Goal: Information Seeking & Learning: Learn about a topic

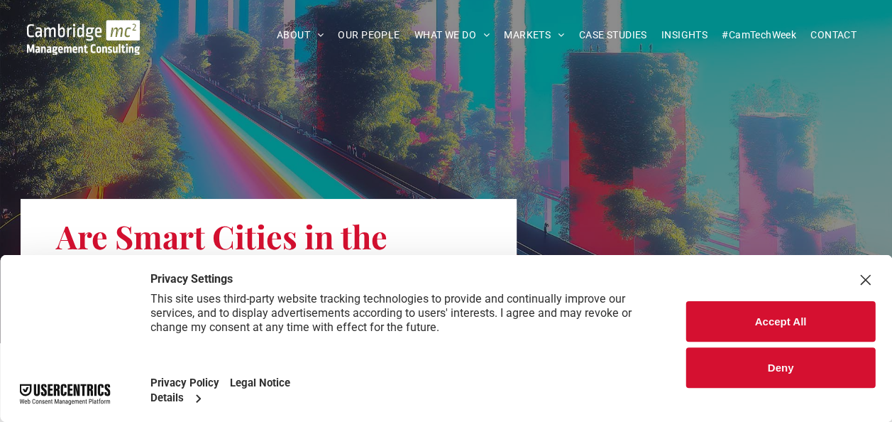
scroll to position [142, 0]
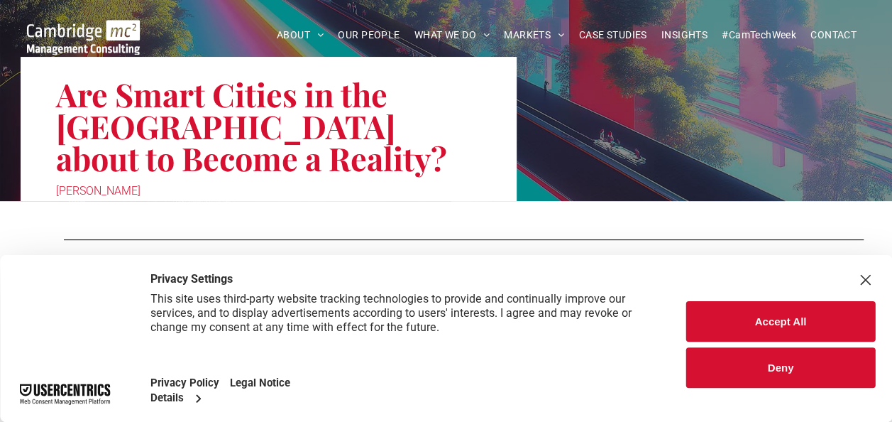
click at [754, 330] on button "Accept All" at bounding box center [780, 321] width 189 height 40
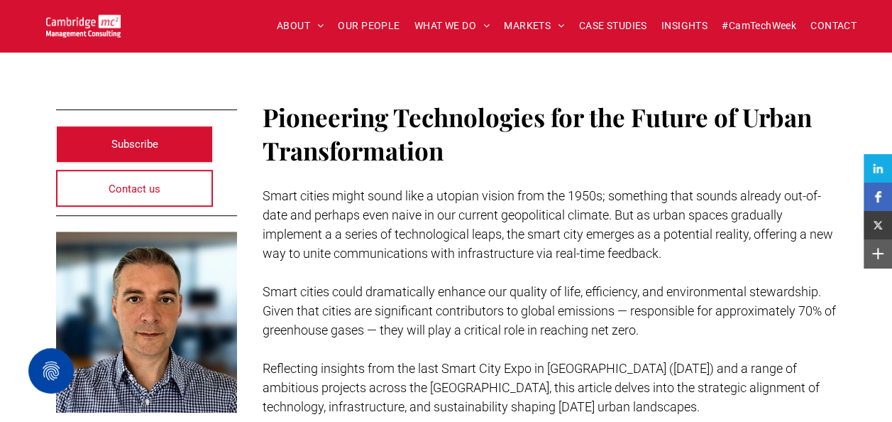
scroll to position [355, 0]
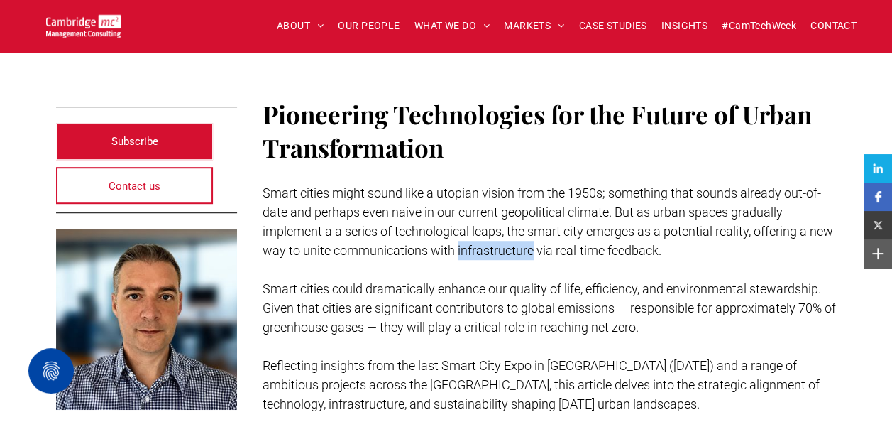
drag, startPoint x: 483, startPoint y: 216, endPoint x: 556, endPoint y: 216, distance: 73.1
click at [556, 216] on span "Smart cities might sound like a utopian vision from the 1950s; something that s…" at bounding box center [548, 221] width 571 height 72
copy span "infrastructure"
drag, startPoint x: 608, startPoint y: 295, endPoint x: 652, endPoint y: 293, distance: 44.1
click at [652, 293] on span "Smart cities could dramatically enhance our quality of life, efficiency, and en…" at bounding box center [549, 307] width 573 height 53
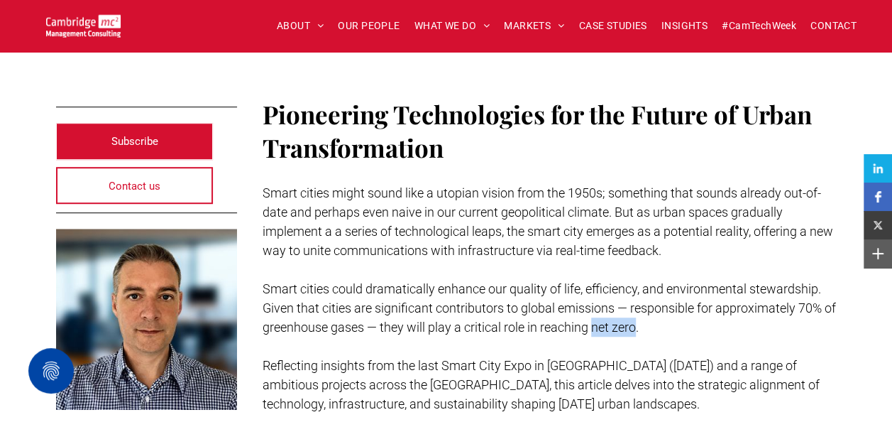
copy span "net zero"
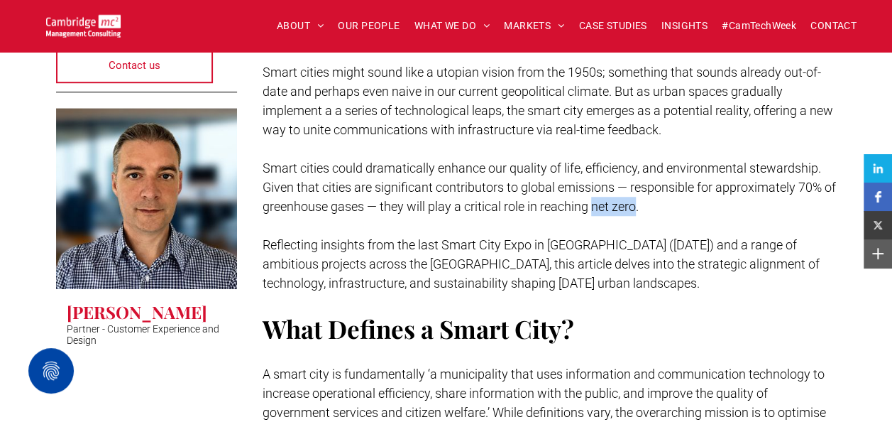
scroll to position [497, 0]
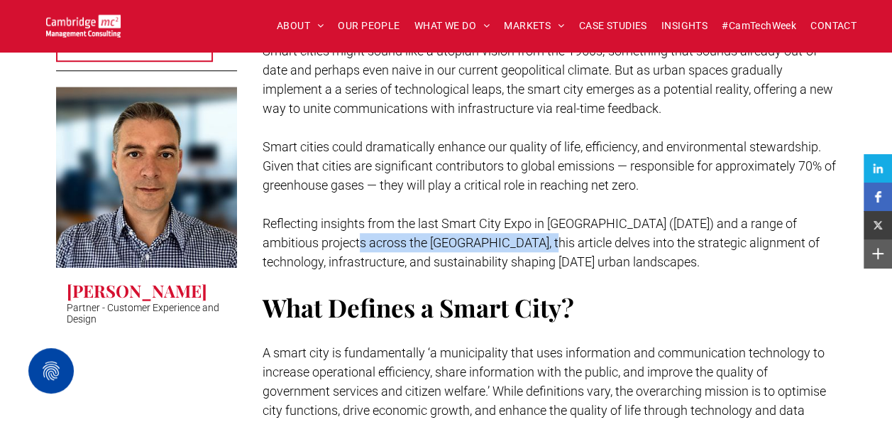
drag, startPoint x: 367, startPoint y: 210, endPoint x: 538, endPoint y: 214, distance: 171.1
click at [538, 216] on span "Reflecting insights from the last Smart City Expo in [GEOGRAPHIC_DATA] ([DATE])…" at bounding box center [541, 242] width 557 height 53
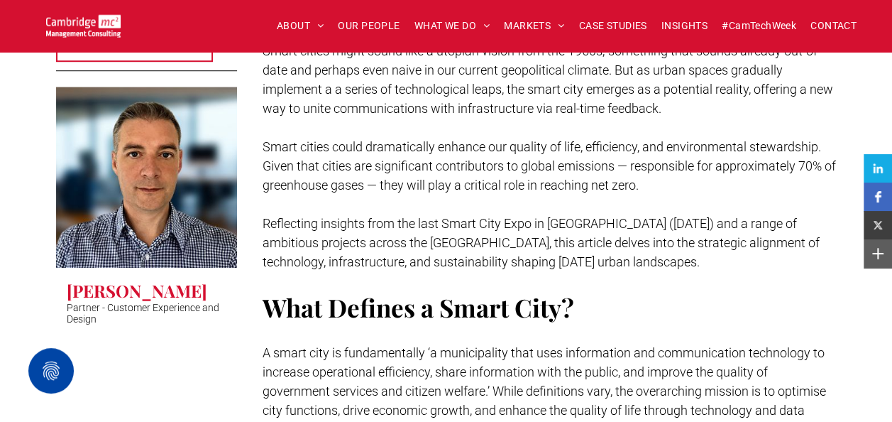
click at [309, 231] on span "Reflecting insights from the last Smart City Expo in [GEOGRAPHIC_DATA] ([DATE])…" at bounding box center [541, 242] width 557 height 53
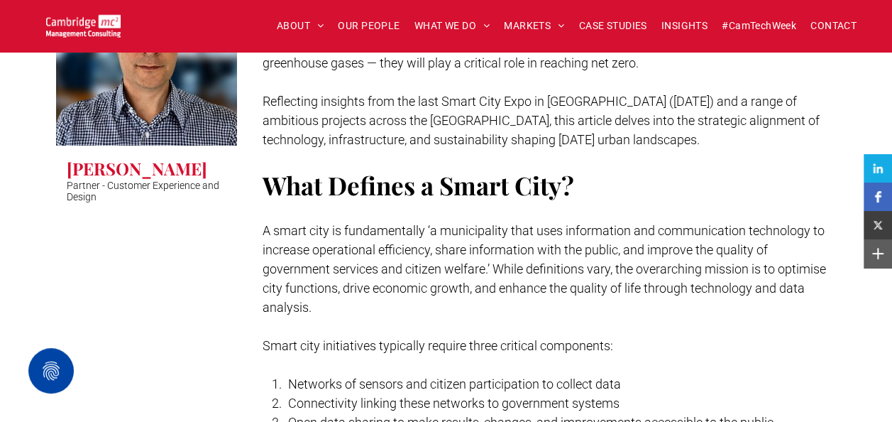
scroll to position [639, 0]
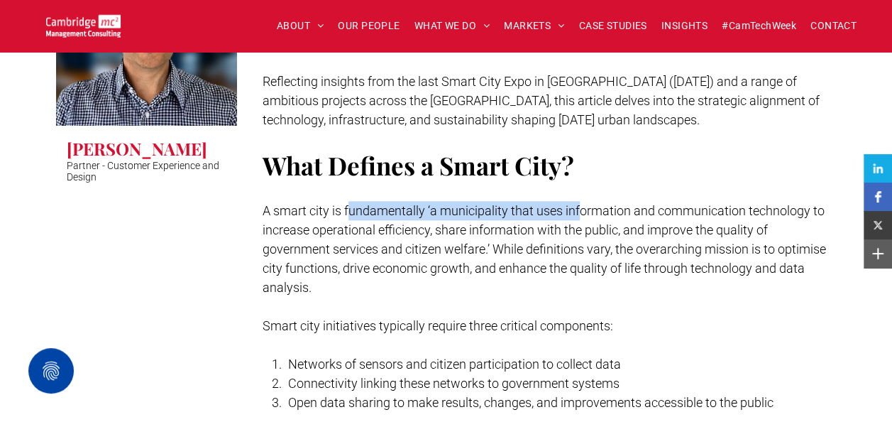
drag, startPoint x: 351, startPoint y: 175, endPoint x: 582, endPoint y: 179, distance: 230.7
click at [582, 203] on span "A smart city is fundamentally ‘a municipality that uses information and communi…" at bounding box center [545, 249] width 564 height 92
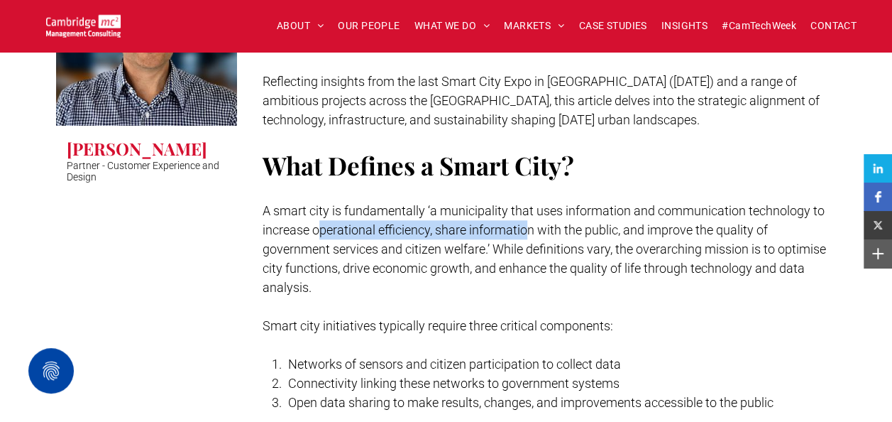
drag, startPoint x: 321, startPoint y: 196, endPoint x: 529, endPoint y: 202, distance: 208.7
click at [529, 203] on span "A smart city is fundamentally ‘a municipality that uses information and communi…" at bounding box center [545, 249] width 564 height 92
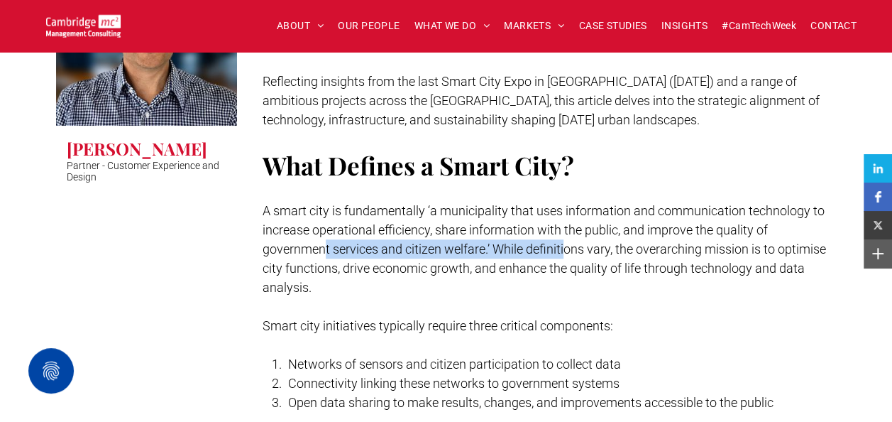
drag, startPoint x: 322, startPoint y: 209, endPoint x: 565, endPoint y: 219, distance: 243.0
click at [565, 219] on span "A smart city is fundamentally ‘a municipality that uses information and communi…" at bounding box center [545, 249] width 564 height 92
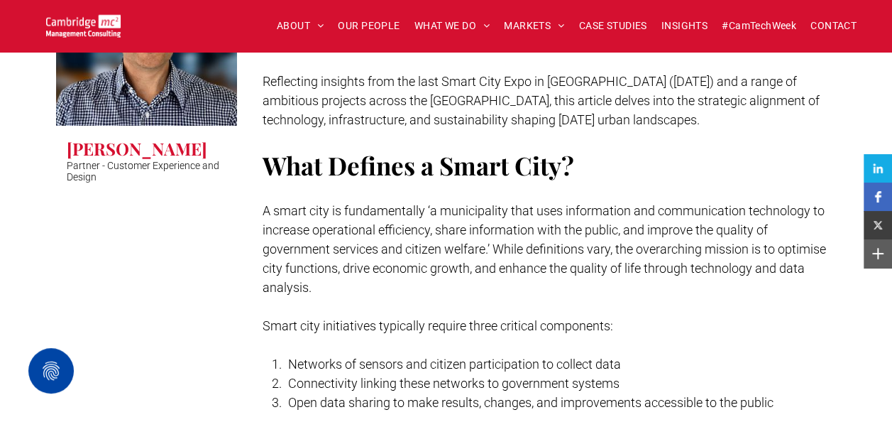
click at [371, 233] on span "A smart city is fundamentally ‘a municipality that uses information and communi…" at bounding box center [545, 249] width 564 height 92
drag, startPoint x: 309, startPoint y: 331, endPoint x: 432, endPoint y: 337, distance: 122.2
click at [432, 356] on span "Networks of sensors and citizen participation to collect data" at bounding box center [454, 363] width 333 height 15
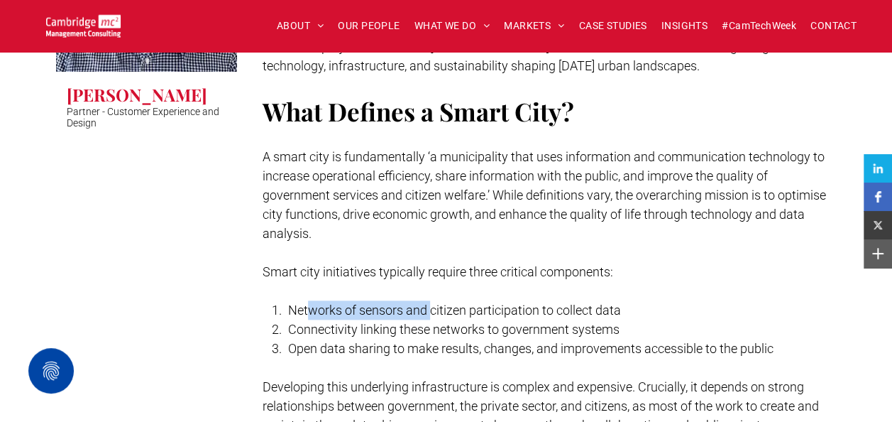
scroll to position [710, 0]
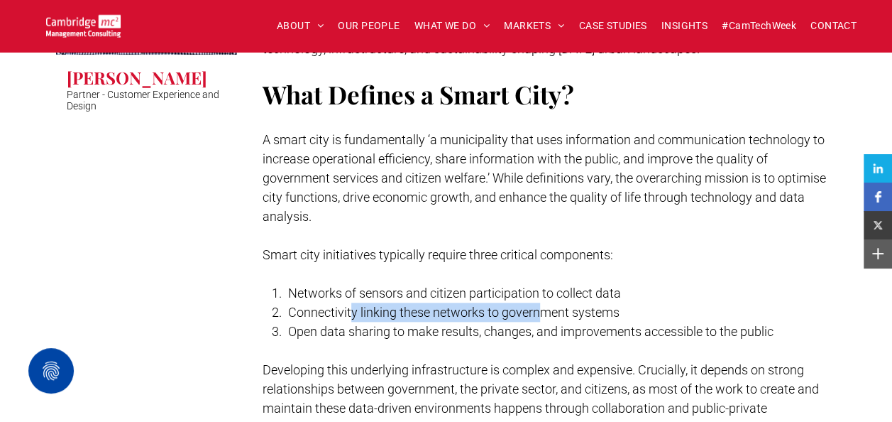
drag, startPoint x: 349, startPoint y: 283, endPoint x: 540, endPoint y: 280, distance: 191.0
click at [540, 304] on span "Connectivity linking these networks to government systems" at bounding box center [453, 311] width 331 height 15
drag, startPoint x: 540, startPoint y: 280, endPoint x: 425, endPoint y: 291, distance: 115.5
click at [425, 324] on span "Open data sharing to make results, changes, and improvements accessible to the …" at bounding box center [530, 331] width 485 height 15
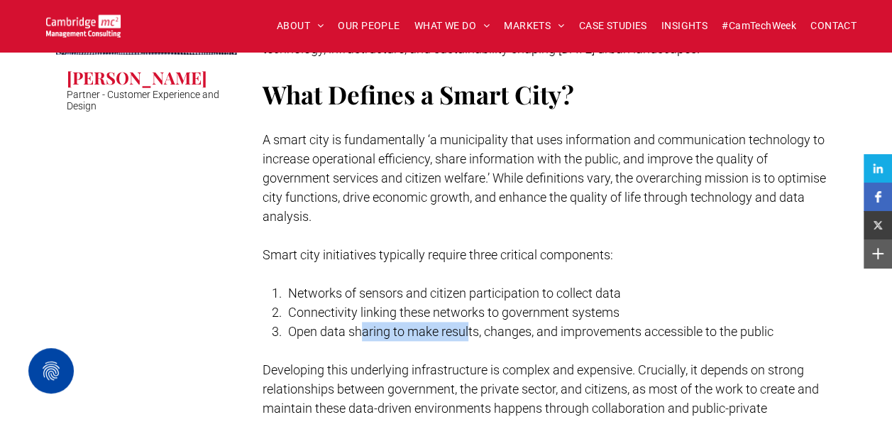
drag, startPoint x: 361, startPoint y: 298, endPoint x: 470, endPoint y: 300, distance: 108.6
click at [470, 324] on span "Open data sharing to make results, changes, and improvements accessible to the …" at bounding box center [530, 331] width 485 height 15
drag, startPoint x: 470, startPoint y: 300, endPoint x: 404, endPoint y: 265, distance: 74.3
click at [404, 285] on span "Networks of sensors and citizen participation to collect data" at bounding box center [454, 292] width 333 height 15
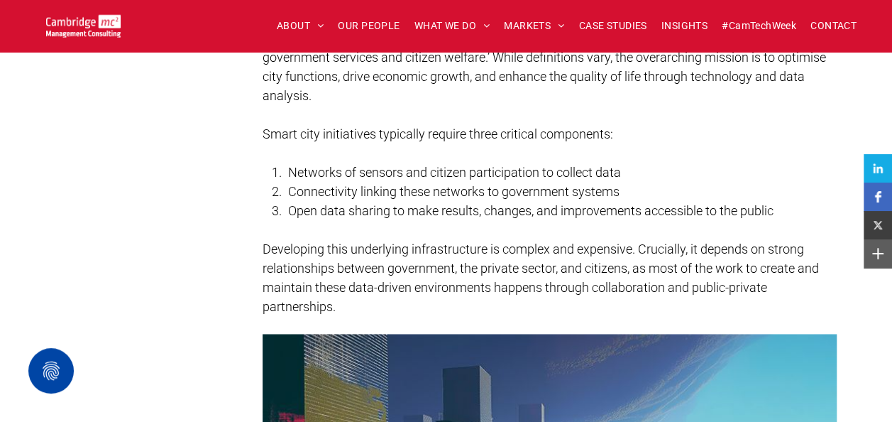
scroll to position [852, 0]
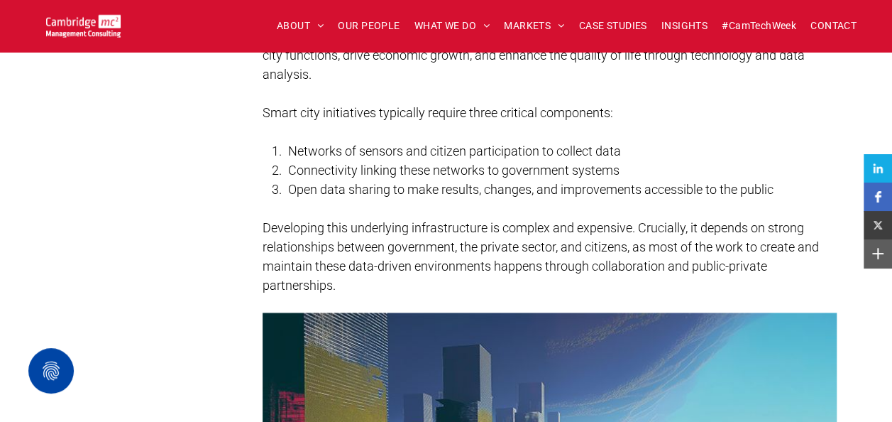
click at [331, 220] on span "Developing this underlying infrastructure is complex and expensive. Crucially, …" at bounding box center [541, 256] width 556 height 72
click at [318, 237] on span "Developing this underlying infrastructure is complex and expensive. Crucially, …" at bounding box center [541, 256] width 556 height 72
click at [307, 253] on span "Developing this underlying infrastructure is complex and expensive. Crucially, …" at bounding box center [541, 256] width 556 height 72
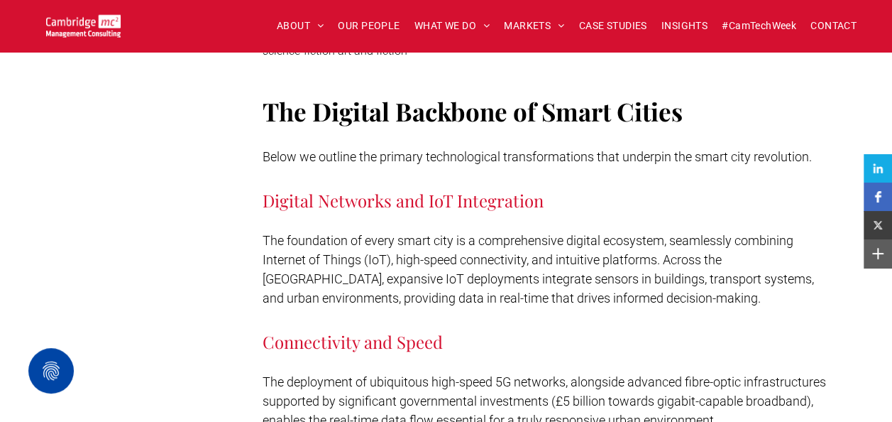
scroll to position [1490, 0]
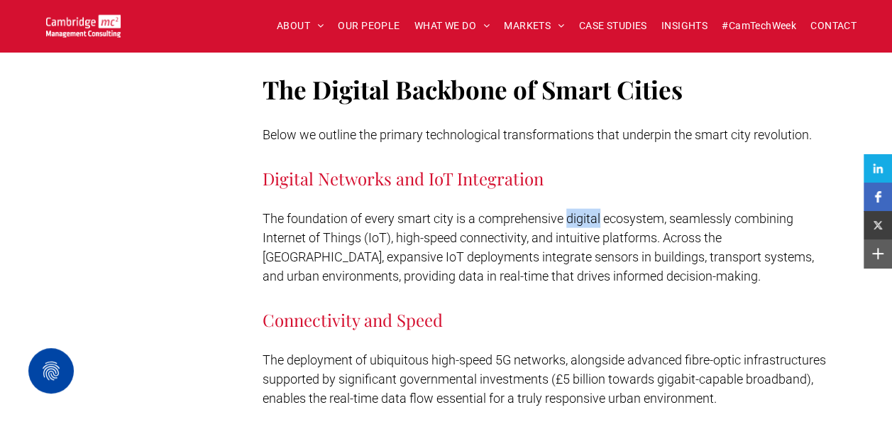
drag, startPoint x: 568, startPoint y: 184, endPoint x: 601, endPoint y: 187, distance: 33.5
click at [601, 211] on span "The foundation of every smart city is a comprehensive digital ecosystem, seamle…" at bounding box center [538, 247] width 551 height 72
copy span "digital"
drag, startPoint x: 392, startPoint y: 223, endPoint x: 435, endPoint y: 220, distance: 43.4
click at [435, 220] on span "The foundation of every smart city is a comprehensive digital ecosystem, seamle…" at bounding box center [538, 247] width 551 height 72
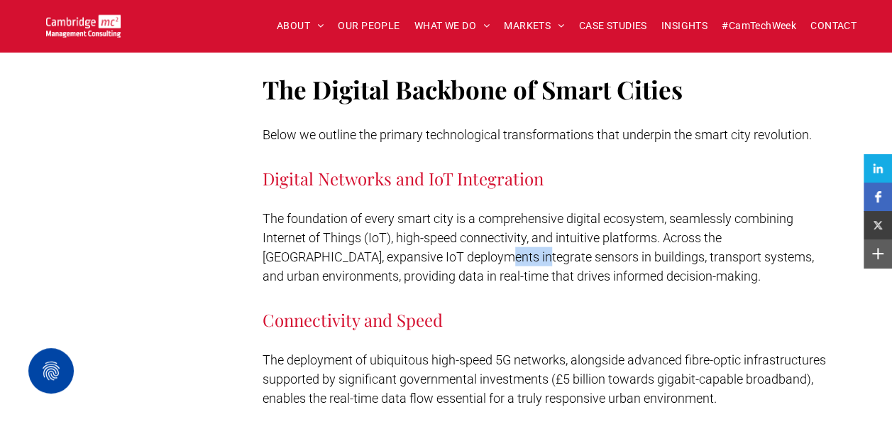
copy span "sensors"
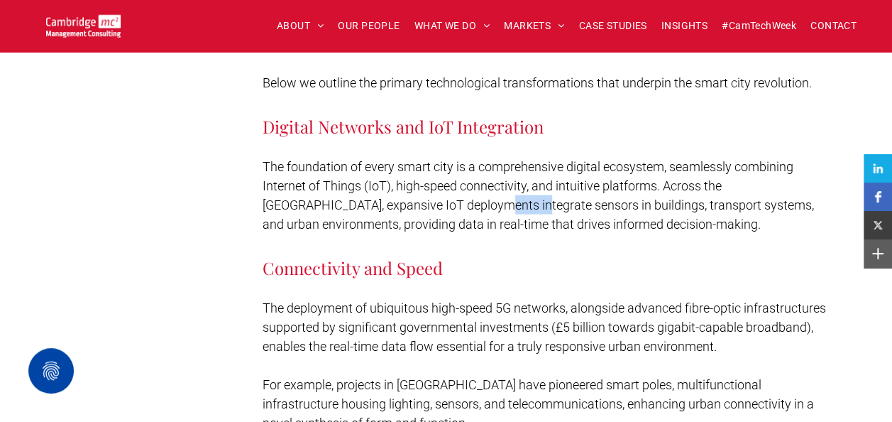
scroll to position [1561, 0]
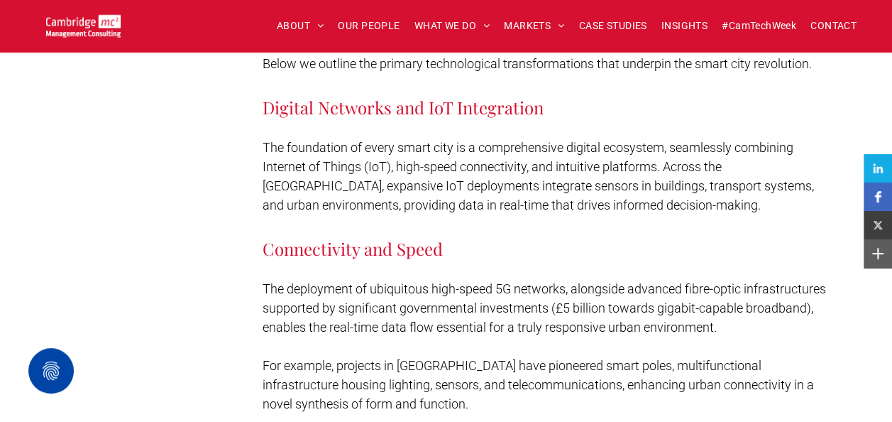
click at [292, 281] on span "The deployment of ubiquitous high-speed 5G networks, alongside advanced fibre-o…" at bounding box center [545, 307] width 564 height 53
click at [375, 292] on span "The deployment of ubiquitous high-speed 5G networks, alongside advanced fibre-o…" at bounding box center [545, 307] width 564 height 53
click at [390, 358] on span "For example, projects in [GEOGRAPHIC_DATA] have pioneered smart poles, multifun…" at bounding box center [538, 384] width 551 height 53
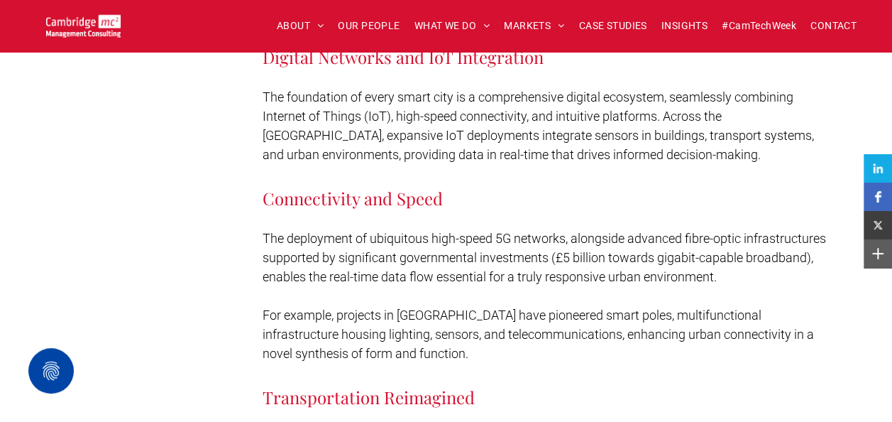
scroll to position [1632, 0]
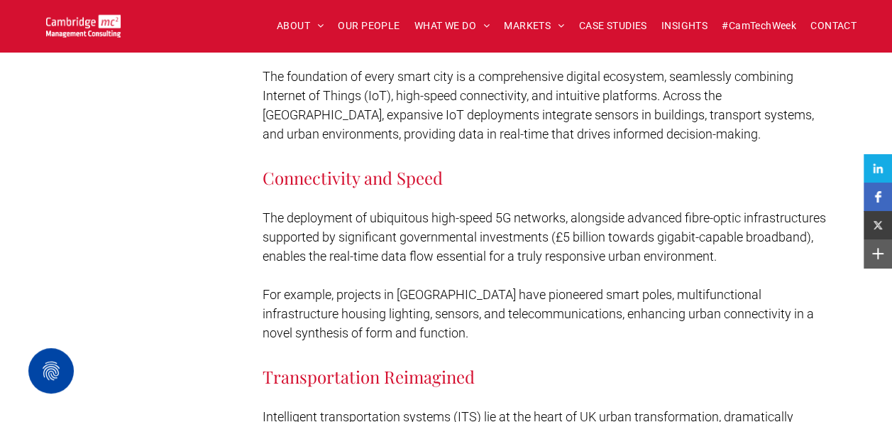
click at [322, 287] on span "For example, projects in [GEOGRAPHIC_DATA] have pioneered smart poles, multifun…" at bounding box center [538, 313] width 551 height 53
click at [417, 287] on span "For example, projects in [GEOGRAPHIC_DATA] have pioneered smart poles, multifun…" at bounding box center [538, 313] width 551 height 53
click at [514, 287] on span "For example, projects in [GEOGRAPHIC_DATA] have pioneered smart poles, multifun…" at bounding box center [538, 313] width 551 height 53
click at [383, 300] on p "For example, projects in [GEOGRAPHIC_DATA] have pioneered smart poles, multifun…" at bounding box center [550, 313] width 574 height 57
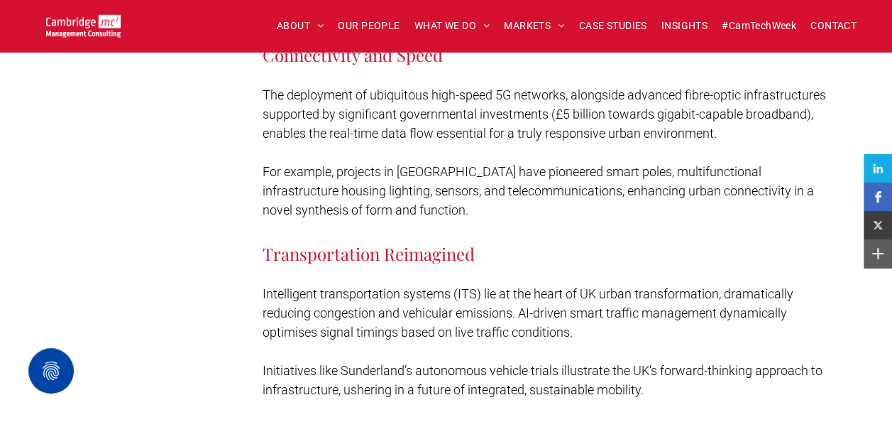
scroll to position [1845, 0]
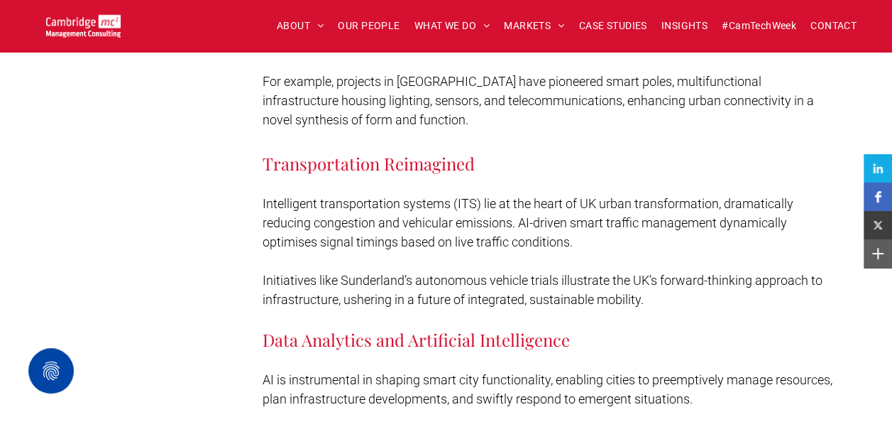
click at [346, 196] on span "Intelligent transportation systems (ITS) lie at the heart of UK urban transform…" at bounding box center [528, 222] width 531 height 53
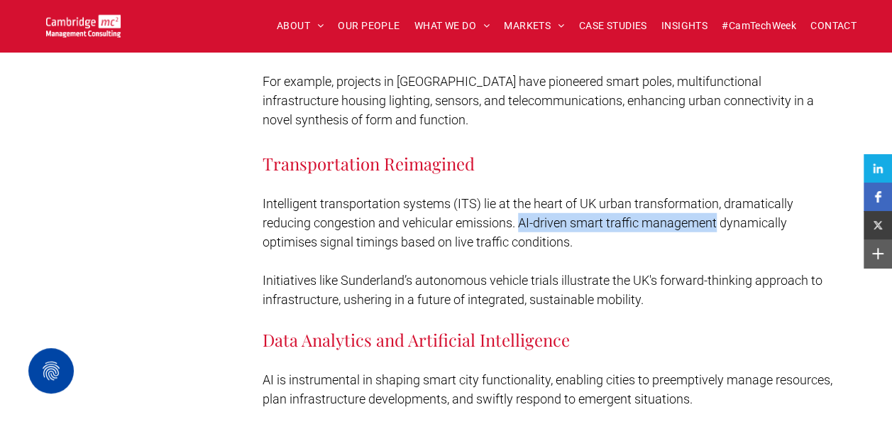
drag, startPoint x: 522, startPoint y: 190, endPoint x: 718, endPoint y: 188, distance: 195.9
click at [718, 196] on span "Intelligent transportation systems (ITS) lie at the heart of UK urban transform…" at bounding box center [528, 222] width 531 height 53
copy span "AI-driven smart traffic management"
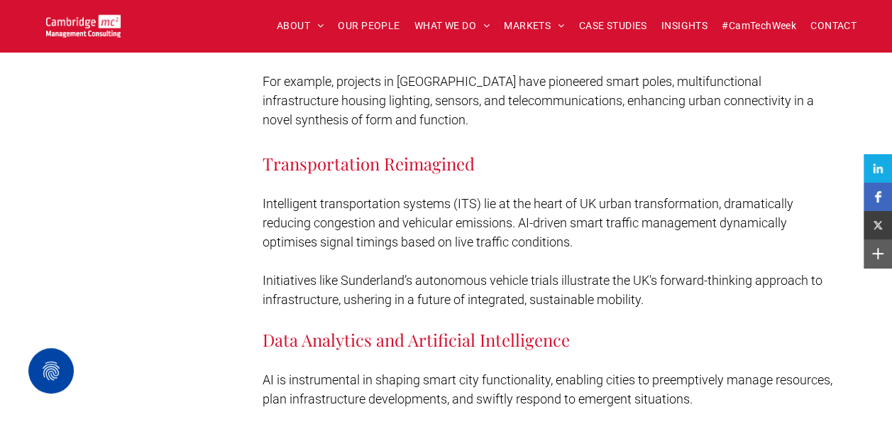
click at [382, 216] on p "Intelligent transportation systems (ITS) lie at the heart of UK urban transform…" at bounding box center [550, 222] width 574 height 57
drag, startPoint x: 336, startPoint y: 246, endPoint x: 483, endPoint y: 246, distance: 146.9
click at [483, 273] on span "Initiatives like Sunderland’s autonomous vehicle trials illustrate the UK's for…" at bounding box center [543, 290] width 560 height 34
drag, startPoint x: 483, startPoint y: 246, endPoint x: 564, endPoint y: 240, distance: 80.4
click at [564, 273] on span "Initiatives like Sunderland’s autonomous vehicle trials illustrate the UK's for…" at bounding box center [543, 290] width 560 height 34
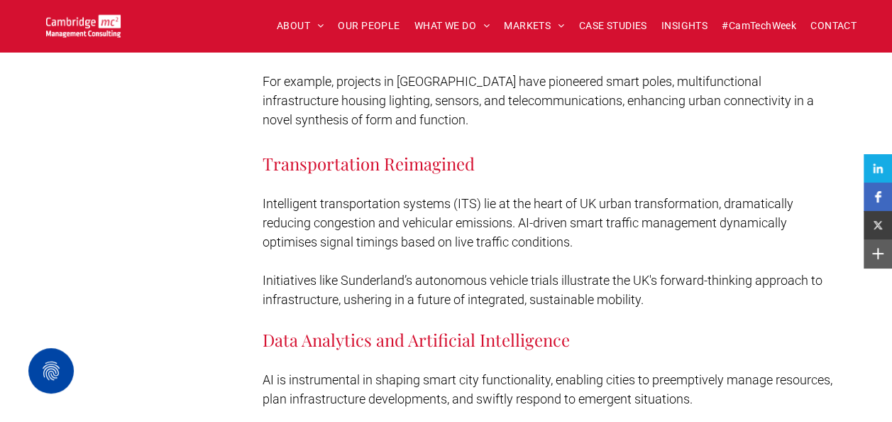
drag, startPoint x: 564, startPoint y: 240, endPoint x: 524, endPoint y: 244, distance: 40.0
click at [525, 273] on span "Initiatives like Sunderland’s autonomous vehicle trials illustrate the UK's for…" at bounding box center [543, 290] width 560 height 34
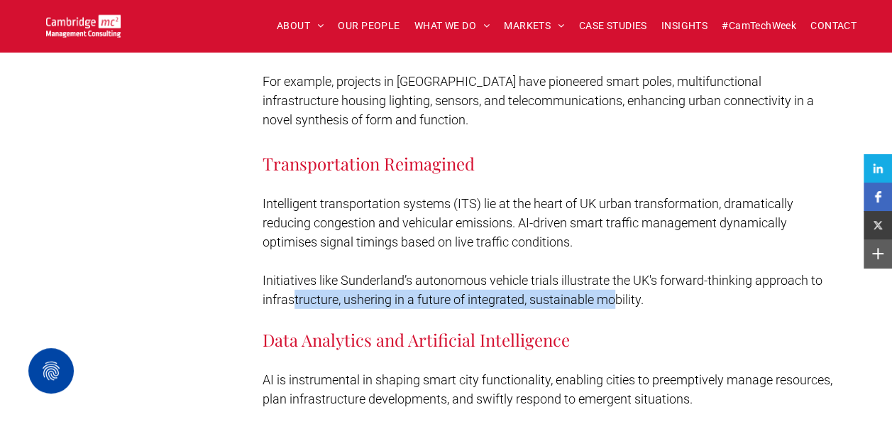
drag, startPoint x: 292, startPoint y: 270, endPoint x: 619, endPoint y: 270, distance: 326.5
click at [619, 273] on span "Initiatives like Sunderland’s autonomous vehicle trials illustrate the UK's for…" at bounding box center [543, 290] width 560 height 34
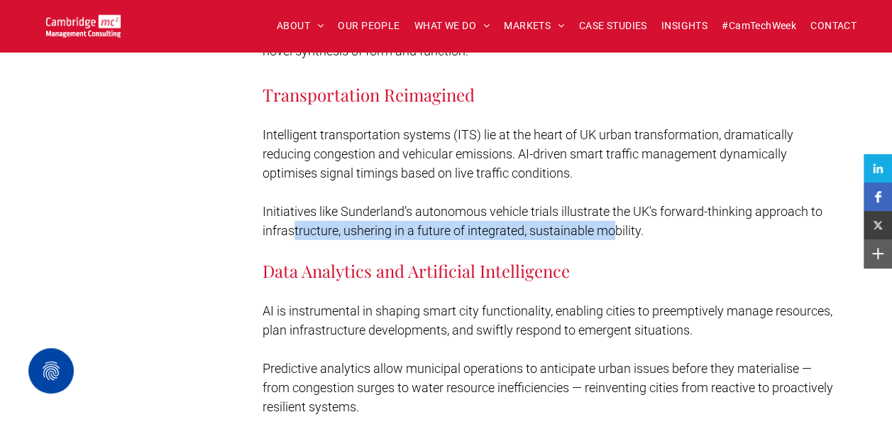
scroll to position [1987, 0]
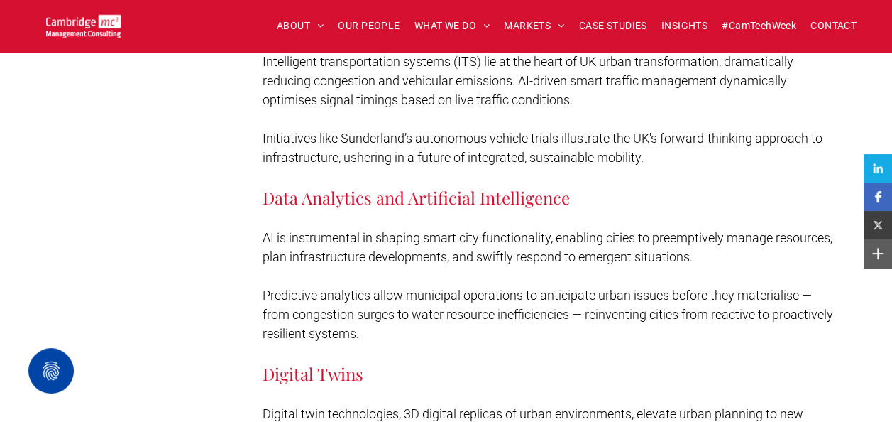
click at [357, 230] on span "AI is instrumental in shaping smart city functionality, enabling cities to pree…" at bounding box center [548, 247] width 570 height 34
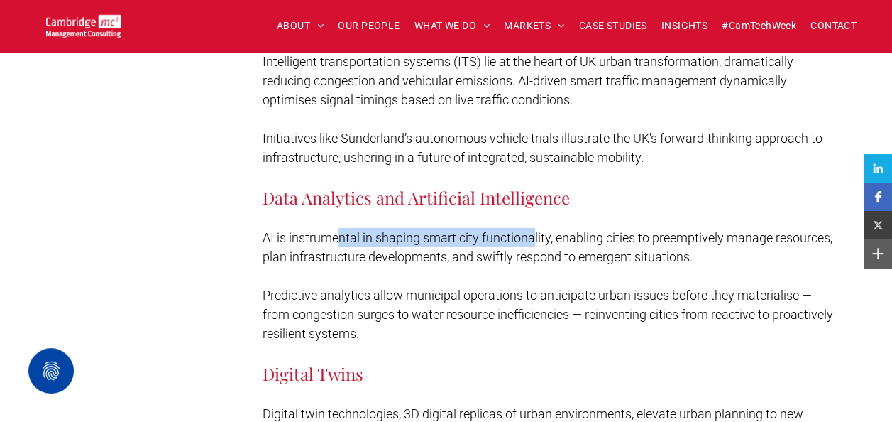
drag, startPoint x: 336, startPoint y: 202, endPoint x: 535, endPoint y: 203, distance: 198.7
click at [535, 230] on span "AI is instrumental in shaping smart city functionality, enabling cities to pree…" at bounding box center [548, 247] width 570 height 34
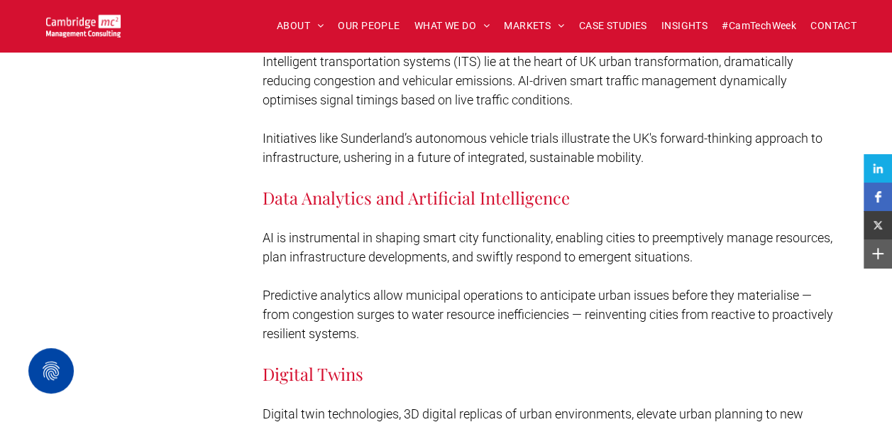
drag, startPoint x: 535, startPoint y: 203, endPoint x: 622, endPoint y: 210, distance: 86.9
click at [632, 230] on span "AI is instrumental in shaping smart city functionality, enabling cities to pree…" at bounding box center [548, 247] width 570 height 34
drag, startPoint x: 299, startPoint y: 227, endPoint x: 423, endPoint y: 231, distance: 124.3
click at [423, 231] on p "AI is instrumental in shaping smart city functionality, enabling cities to pree…" at bounding box center [550, 247] width 574 height 38
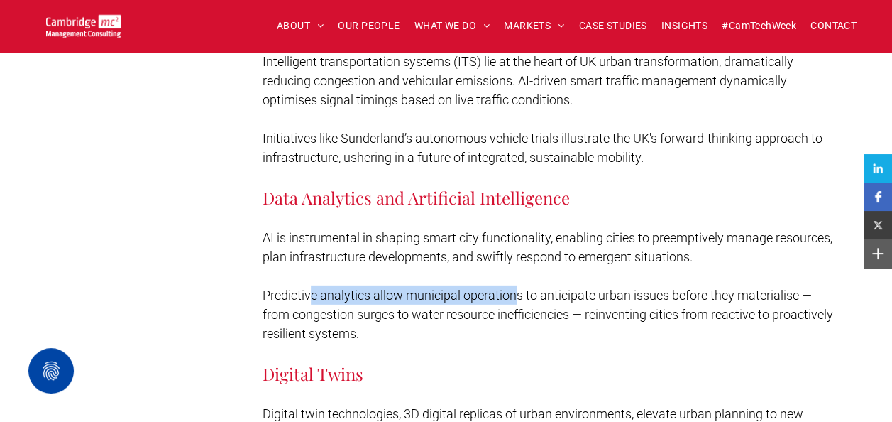
drag, startPoint x: 312, startPoint y: 260, endPoint x: 518, endPoint y: 260, distance: 205.8
click at [518, 287] on span "Predictive analytics allow municipal operations to anticipate urban issues befo…" at bounding box center [548, 313] width 571 height 53
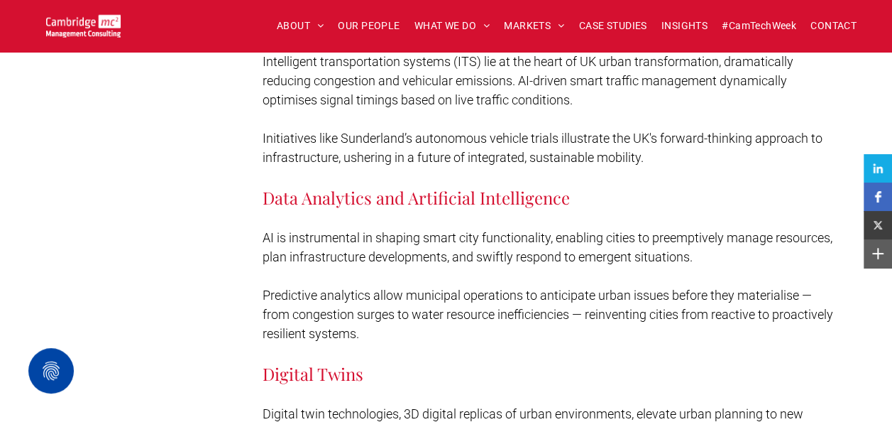
click at [383, 290] on p "Predictive analytics allow municipal operations to anticipate urban issues befo…" at bounding box center [550, 313] width 574 height 57
drag, startPoint x: 358, startPoint y: 281, endPoint x: 539, endPoint y: 274, distance: 181.1
click at [539, 287] on span "Predictive analytics allow municipal operations to anticipate urban issues befo…" at bounding box center [548, 313] width 571 height 53
click at [344, 307] on span "Predictive analytics allow municipal operations to anticipate urban issues befo…" at bounding box center [548, 313] width 571 height 53
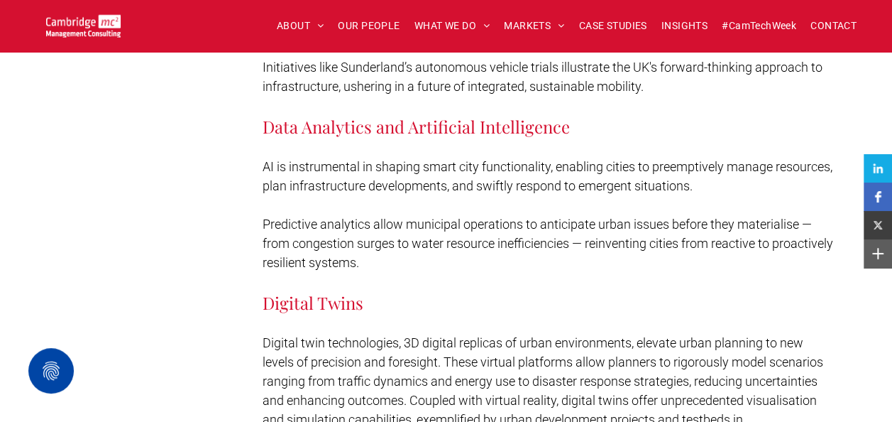
scroll to position [2129, 0]
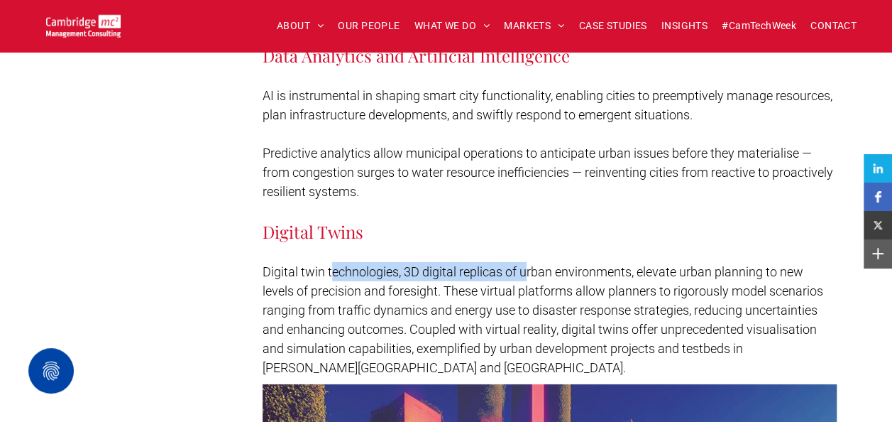
drag, startPoint x: 334, startPoint y: 238, endPoint x: 528, endPoint y: 240, distance: 193.8
click at [528, 264] on span "Digital twin technologies, 3D digital replicas of urban environments, elevate u…" at bounding box center [543, 319] width 561 height 111
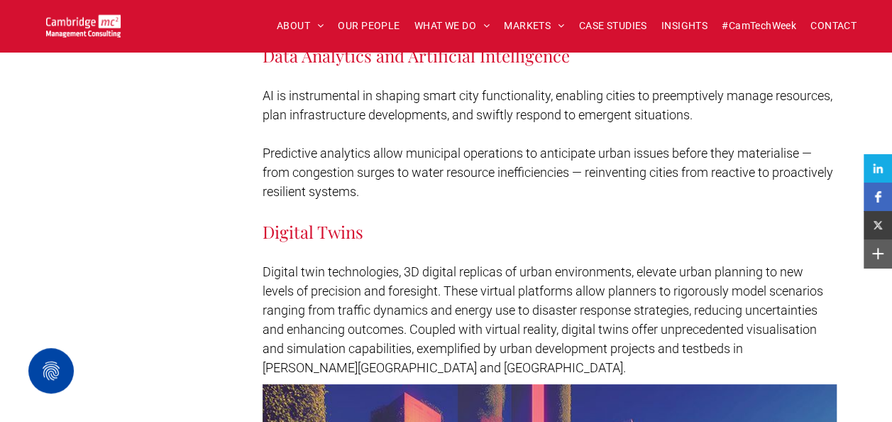
click at [366, 264] on span "Digital twin technologies, 3D digital replicas of urban environments, elevate u…" at bounding box center [543, 319] width 561 height 111
click at [545, 264] on span "Digital twin technologies, 3D digital replicas of urban environments, elevate u…" at bounding box center [543, 319] width 561 height 111
click at [319, 271] on span "Digital twin technologies, 3D digital replicas of urban environments, elevate u…" at bounding box center [543, 319] width 561 height 111
click at [532, 273] on span "Digital twin technologies, 3D digital replicas of urban environments, elevate u…" at bounding box center [543, 319] width 561 height 111
drag, startPoint x: 449, startPoint y: 280, endPoint x: 582, endPoint y: 278, distance: 133.4
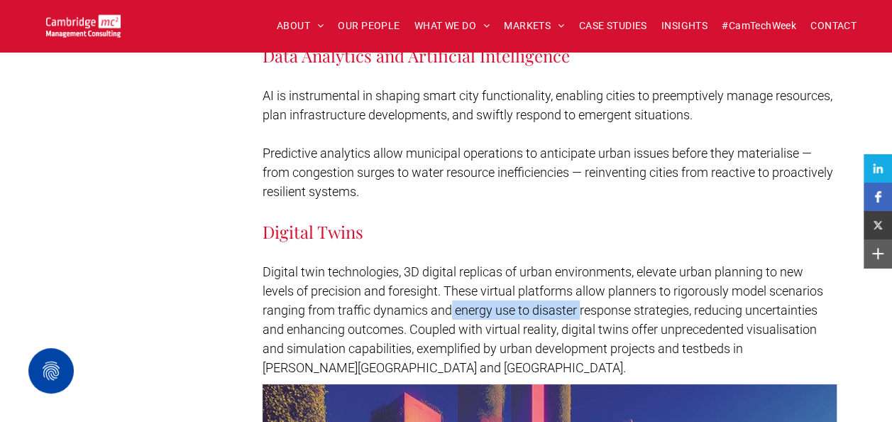
click at [582, 278] on span "Digital twin technologies, 3D digital replicas of urban environments, elevate u…" at bounding box center [543, 319] width 561 height 111
click at [307, 307] on span "Digital twin technologies, 3D digital replicas of urban environments, elevate u…" at bounding box center [543, 319] width 561 height 111
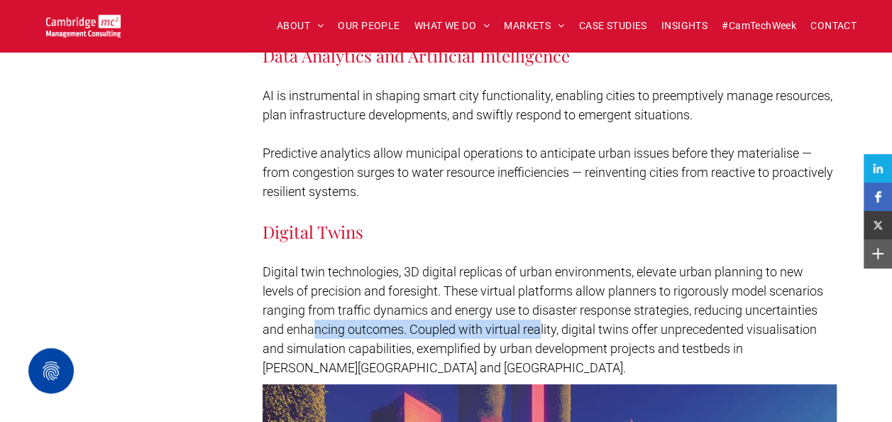
drag, startPoint x: 311, startPoint y: 295, endPoint x: 542, endPoint y: 295, distance: 230.7
click at [542, 295] on span "Digital twin technologies, 3D digital replicas of urban environments, elevate u…" at bounding box center [543, 319] width 561 height 111
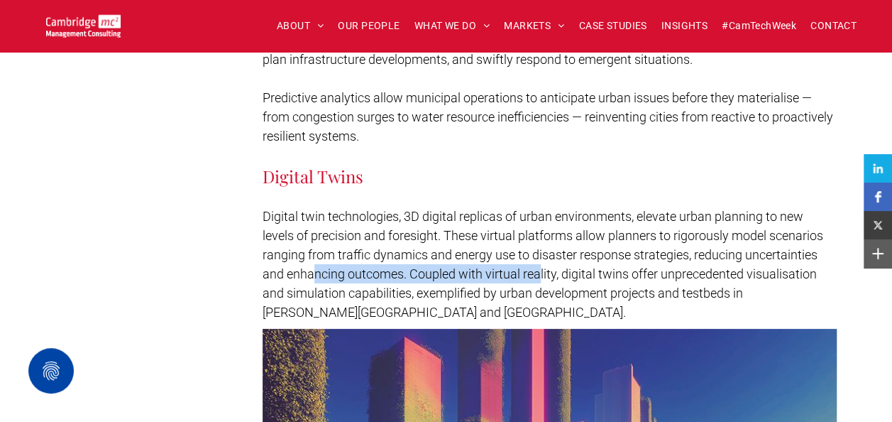
scroll to position [2200, 0]
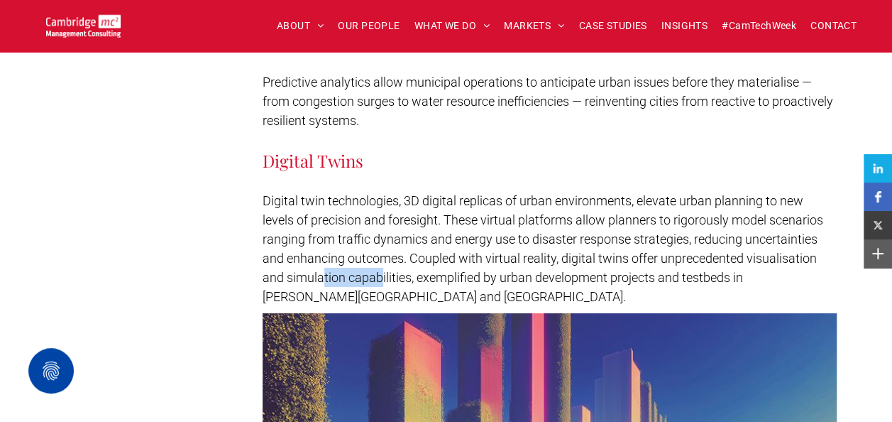
drag, startPoint x: 321, startPoint y: 248, endPoint x: 380, endPoint y: 247, distance: 59.6
click at [380, 247] on span "Digital twin technologies, 3D digital replicas of urban environments, elevate u…" at bounding box center [543, 248] width 561 height 111
drag, startPoint x: 380, startPoint y: 247, endPoint x: 360, endPoint y: 266, distance: 28.1
click at [360, 266] on p "Digital twin technologies, 3D digital replicas of urban environments, elevate u…" at bounding box center [550, 248] width 574 height 115
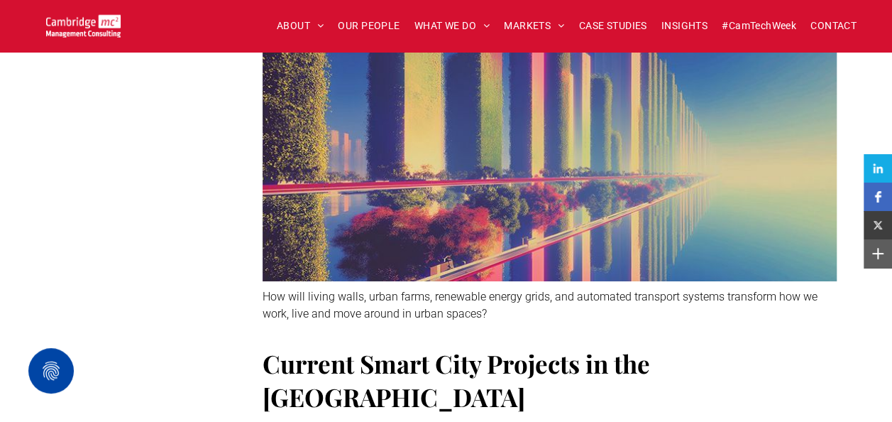
scroll to position [2697, 0]
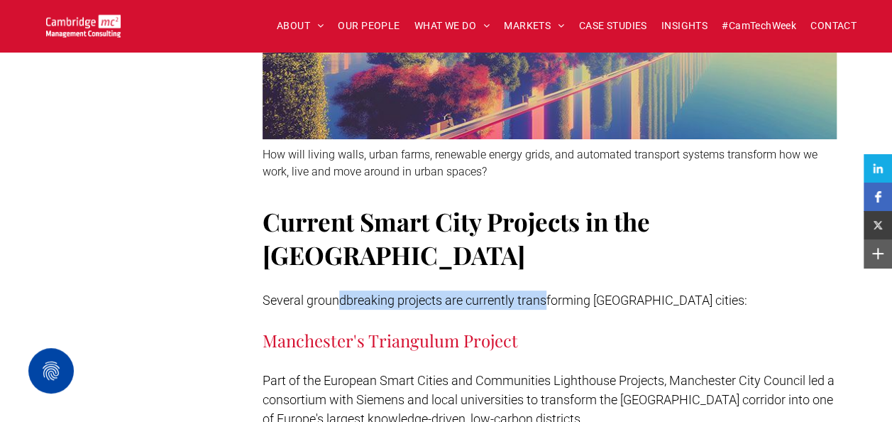
drag, startPoint x: 339, startPoint y: 231, endPoint x: 544, endPoint y: 231, distance: 205.8
click at [544, 292] on span "Several groundbreaking projects are currently transforming [GEOGRAPHIC_DATA] ci…" at bounding box center [505, 299] width 485 height 15
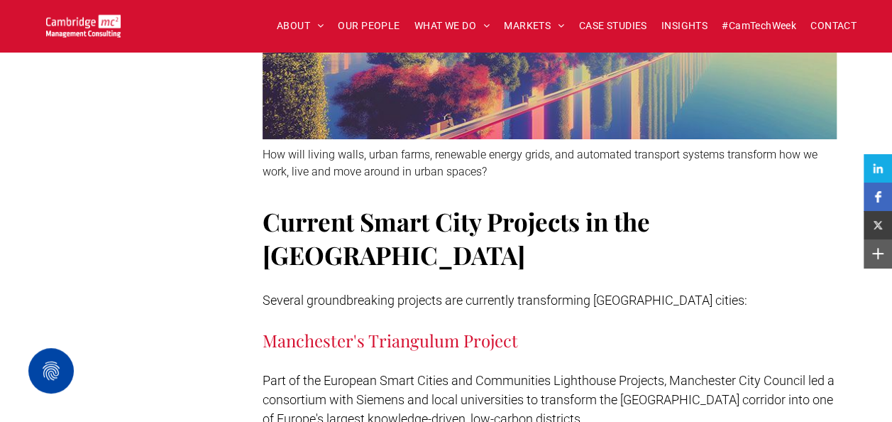
drag, startPoint x: 544, startPoint y: 231, endPoint x: 385, endPoint y: 285, distance: 168.3
click at [385, 351] on p at bounding box center [550, 360] width 574 height 19
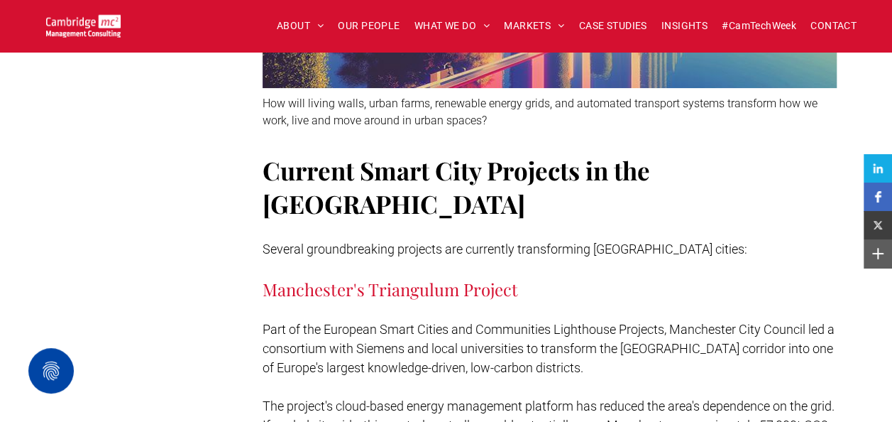
scroll to position [2839, 0]
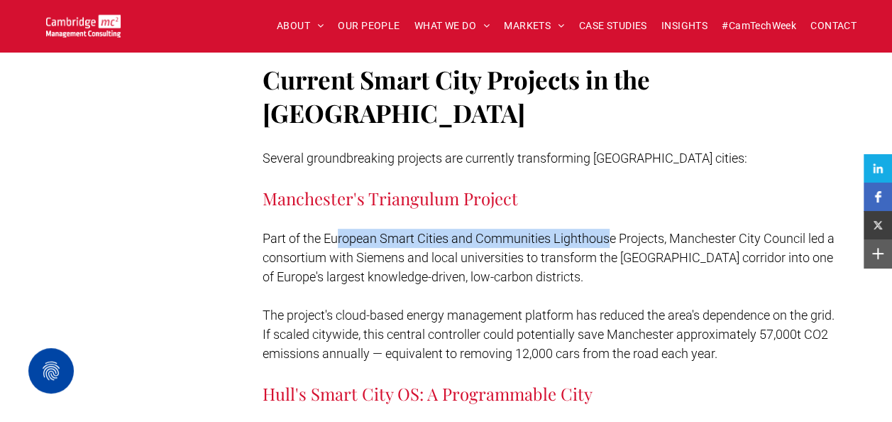
drag, startPoint x: 335, startPoint y: 172, endPoint x: 610, endPoint y: 175, distance: 274.7
click at [610, 231] on span "Part of the European Smart Cities and Communities Lighthouse Projects, Manchest…" at bounding box center [549, 257] width 572 height 53
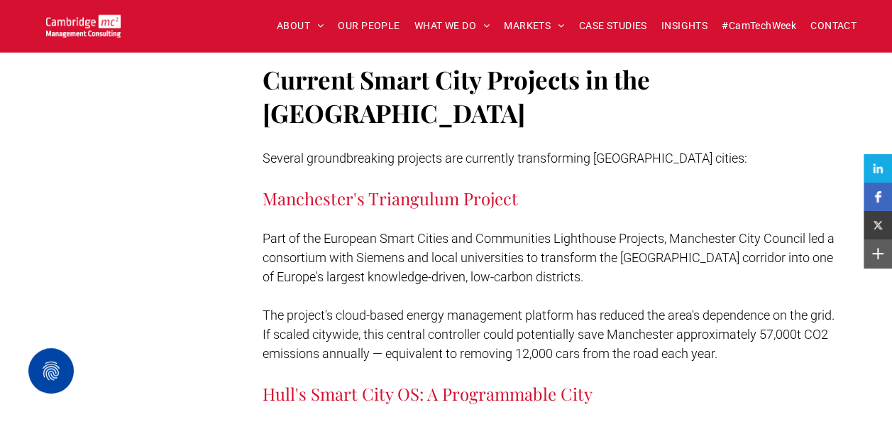
click at [377, 231] on span "Part of the European Smart Cities and Communities Lighthouse Projects, Manchest…" at bounding box center [549, 257] width 572 height 53
click at [373, 231] on span "Part of the European Smart Cities and Communities Lighthouse Projects, Manchest…" at bounding box center [549, 257] width 572 height 53
drag, startPoint x: 359, startPoint y: 246, endPoint x: 508, endPoint y: 246, distance: 149.0
click at [508, 307] on span "The project's cloud-based energy management platform has reduced the area's dep…" at bounding box center [549, 333] width 572 height 53
drag, startPoint x: 508, startPoint y: 246, endPoint x: 390, endPoint y: 268, distance: 120.0
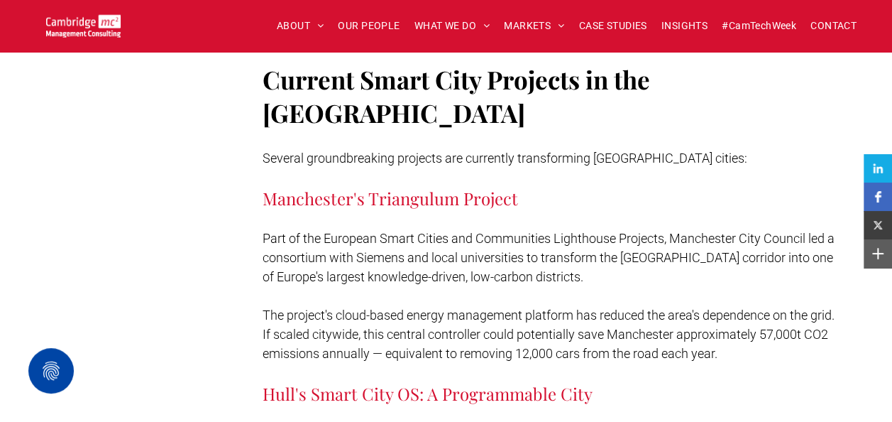
click at [392, 307] on span "The project's cloud-based energy management platform has reduced the area's dep…" at bounding box center [549, 333] width 572 height 53
click at [415, 307] on span "The project's cloud-based energy management platform has reduced the area's dep…" at bounding box center [549, 333] width 572 height 53
click at [405, 307] on span "The project's cloud-based energy management platform has reduced the area's dep…" at bounding box center [549, 333] width 572 height 53
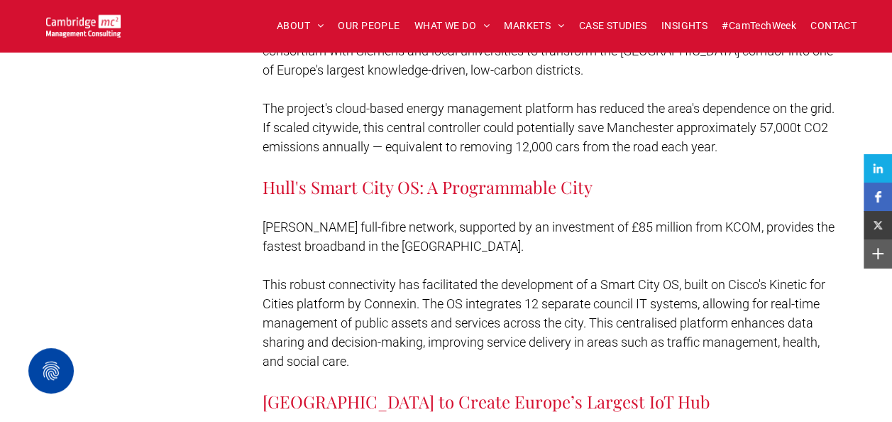
scroll to position [3052, 0]
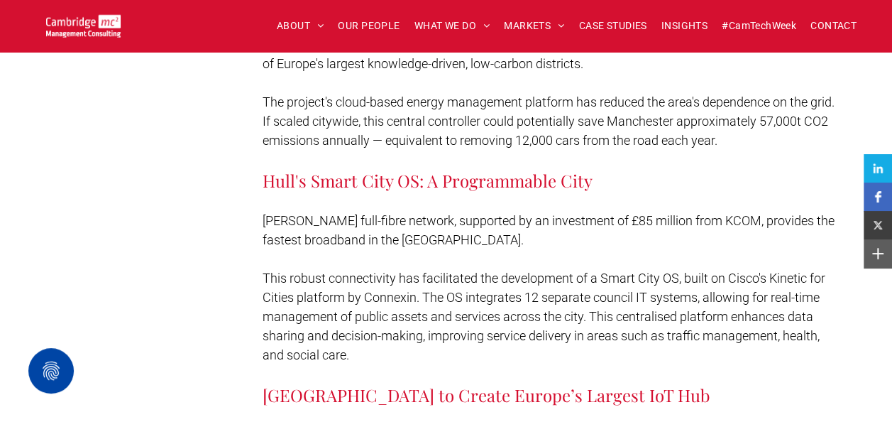
click at [378, 213] on span "[PERSON_NAME] full-fibre network, supported by an investment of £85 million fro…" at bounding box center [549, 230] width 572 height 34
click at [356, 213] on span "[PERSON_NAME] full-fibre network, supported by an investment of £85 million fro…" at bounding box center [549, 230] width 572 height 34
click at [341, 270] on span "This robust connectivity has facilitated the development of a Smart City OS, bu…" at bounding box center [544, 316] width 563 height 92
click at [614, 270] on span "This robust connectivity has facilitated the development of a Smart City OS, bu…" at bounding box center [544, 316] width 563 height 92
drag, startPoint x: 289, startPoint y: 210, endPoint x: 324, endPoint y: 209, distance: 34.8
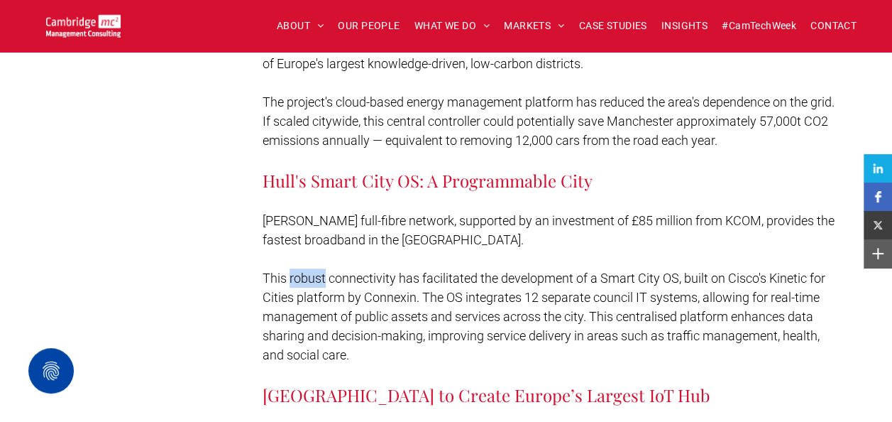
click at [324, 270] on span "This robust connectivity has facilitated the development of a Smart City OS, bu…" at bounding box center [544, 316] width 563 height 92
drag, startPoint x: 324, startPoint y: 209, endPoint x: 324, endPoint y: 219, distance: 10.0
click at [325, 268] on p "This robust connectivity has facilitated the development of a Smart City OS, bu…" at bounding box center [550, 316] width 574 height 96
click at [302, 270] on span "This robust connectivity has facilitated the development of a Smart City OS, bu…" at bounding box center [544, 316] width 563 height 92
drag, startPoint x: 288, startPoint y: 209, endPoint x: 395, endPoint y: 210, distance: 106.5
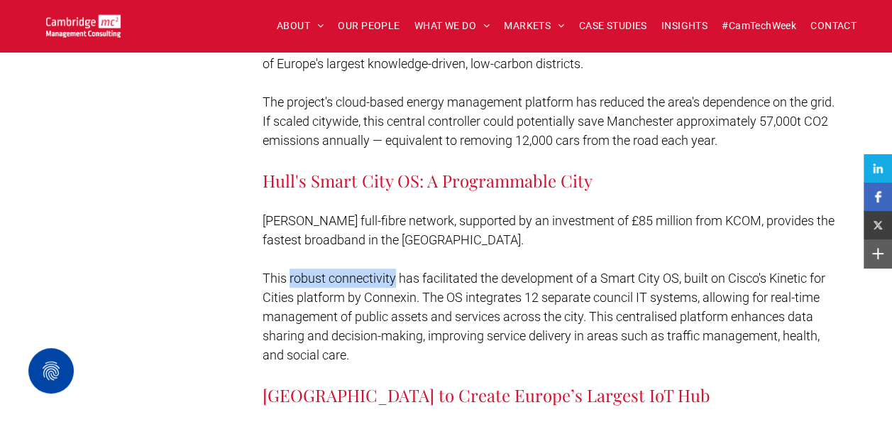
click at [395, 270] on span "This robust connectivity has facilitated the development of a Smart City OS, bu…" at bounding box center [544, 316] width 563 height 92
copy span "robust connectivity"
click at [320, 270] on span "This robust connectivity has facilitated the development of a Smart City OS, bu…" at bounding box center [544, 316] width 563 height 92
click at [326, 270] on span "This robust connectivity has facilitated the development of a Smart City OS, bu…" at bounding box center [544, 316] width 563 height 92
click at [328, 290] on span "This robust connectivity has facilitated the development of a Smart City OS, bu…" at bounding box center [544, 316] width 563 height 92
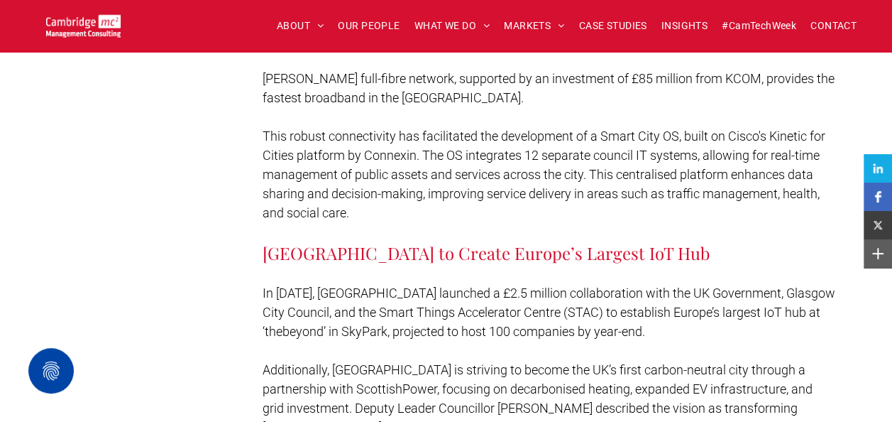
scroll to position [3265, 0]
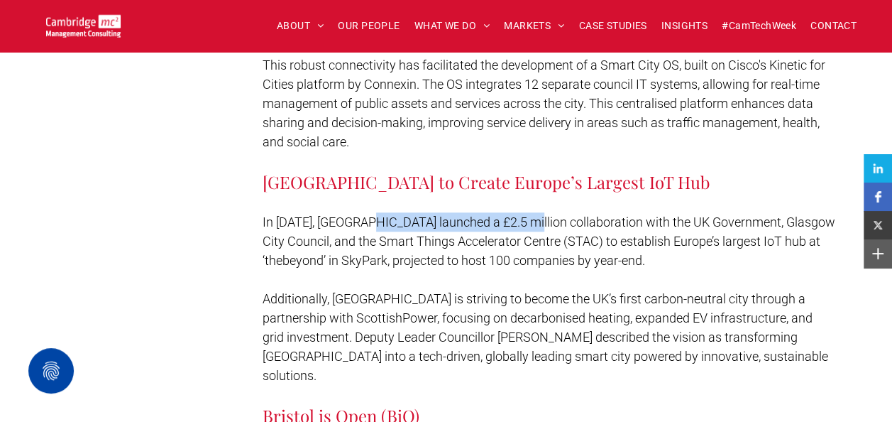
drag, startPoint x: 370, startPoint y: 153, endPoint x: 533, endPoint y: 150, distance: 162.6
click at [533, 214] on span "In [DATE], [GEOGRAPHIC_DATA] launched a £2.5 million collaboration with the UK …" at bounding box center [549, 240] width 573 height 53
drag, startPoint x: 533, startPoint y: 150, endPoint x: 358, endPoint y: 178, distance: 176.9
click at [358, 214] on span "In [DATE], [GEOGRAPHIC_DATA] launched a £2.5 million collaboration with the UK …" at bounding box center [549, 240] width 573 height 53
drag, startPoint x: 358, startPoint y: 178, endPoint x: 325, endPoint y: 197, distance: 38.5
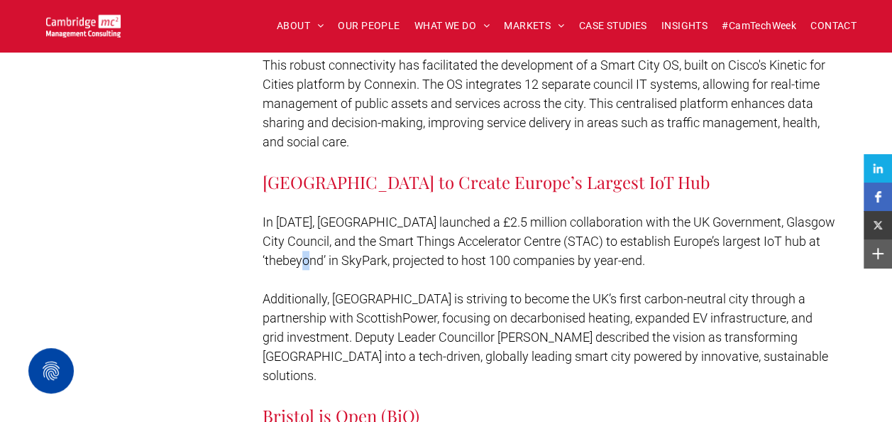
click at [327, 214] on span "In [DATE], [GEOGRAPHIC_DATA] launched a £2.5 million collaboration with the UK …" at bounding box center [549, 240] width 573 height 53
click at [300, 289] on p "Additionally, [GEOGRAPHIC_DATA] is striving to become the UK’s first carbon-neu…" at bounding box center [550, 337] width 574 height 96
click at [302, 291] on span "Additionally, [GEOGRAPHIC_DATA] is striving to become the UK’s first carbon-neu…" at bounding box center [546, 337] width 566 height 92
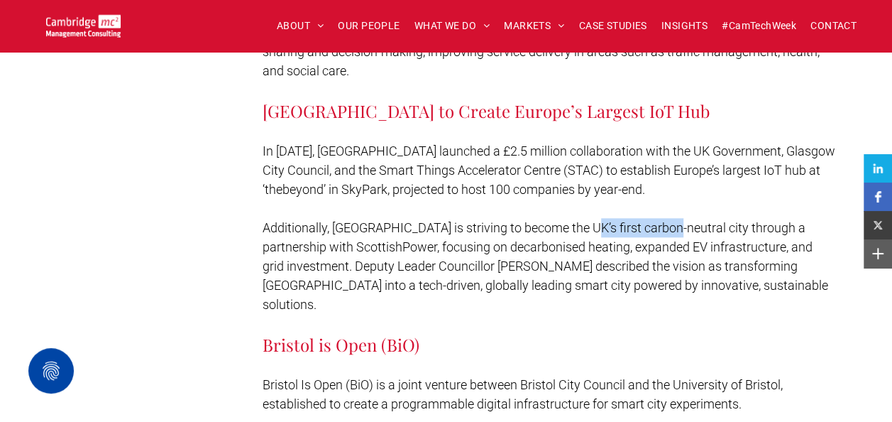
drag, startPoint x: 576, startPoint y: 160, endPoint x: 664, endPoint y: 158, distance: 88.1
click at [664, 220] on span "Additionally, [GEOGRAPHIC_DATA] is striving to become the UK’s first carbon-neu…" at bounding box center [546, 266] width 566 height 92
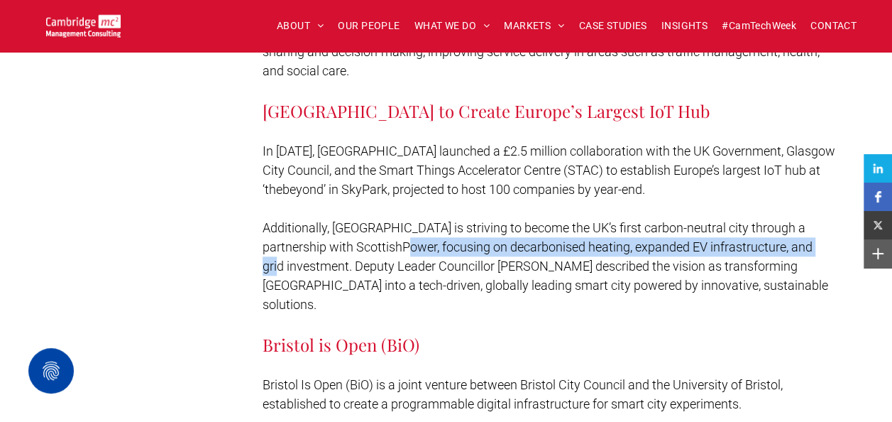
drag, startPoint x: 372, startPoint y: 185, endPoint x: 803, endPoint y: 186, distance: 431.5
click at [803, 220] on span "Additionally, [GEOGRAPHIC_DATA] is striving to become the UK’s first carbon-neu…" at bounding box center [546, 266] width 566 height 92
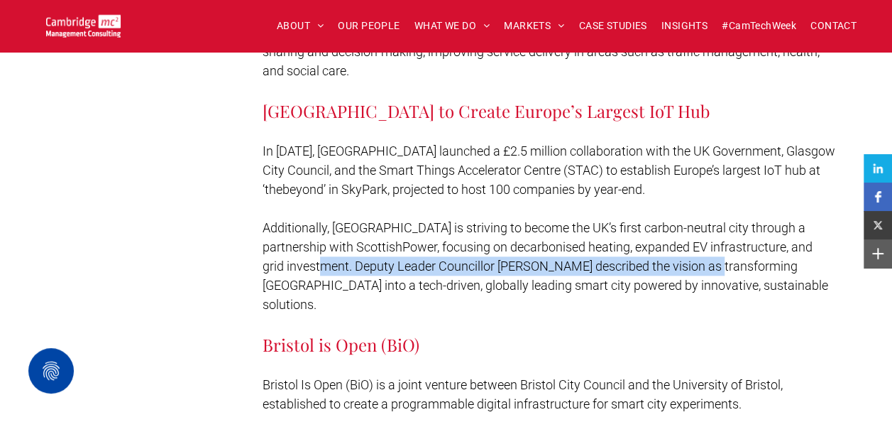
drag, startPoint x: 288, startPoint y: 197, endPoint x: 667, endPoint y: 193, distance: 379.0
click at [667, 220] on span "Additionally, [GEOGRAPHIC_DATA] is striving to become the UK’s first carbon-neu…" at bounding box center [546, 266] width 566 height 92
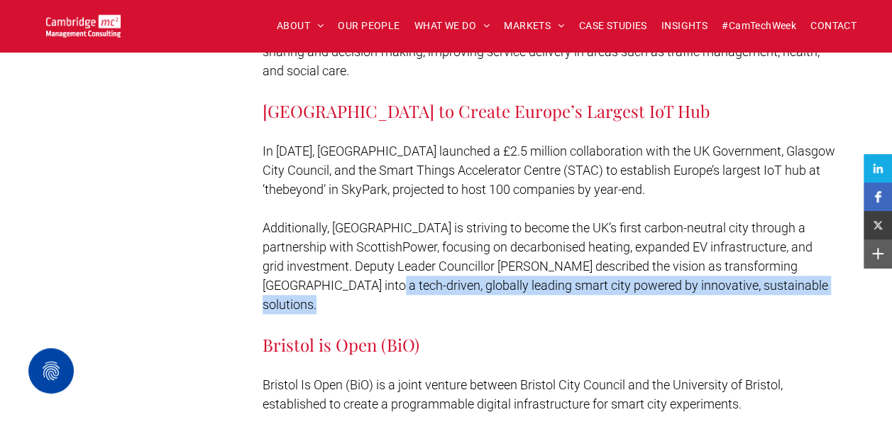
drag, startPoint x: 299, startPoint y: 219, endPoint x: 603, endPoint y: 230, distance: 304.0
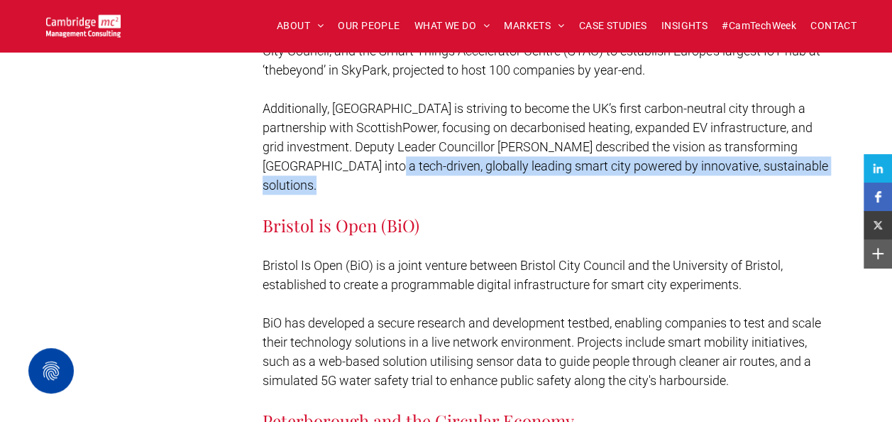
scroll to position [3478, 0]
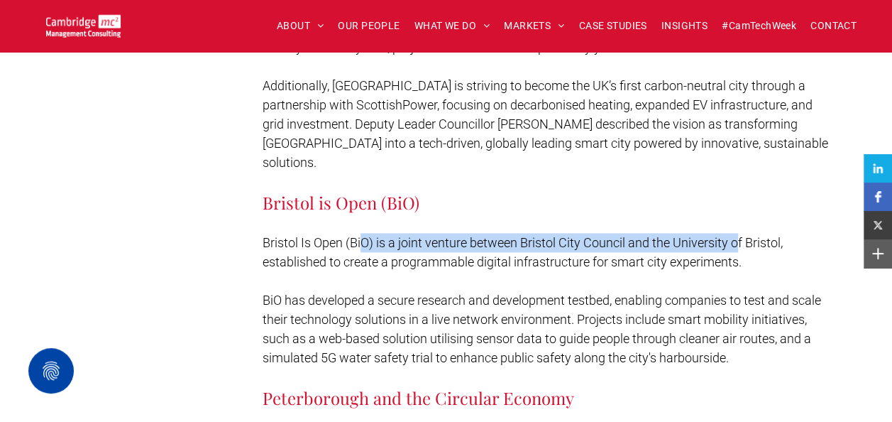
drag, startPoint x: 363, startPoint y: 150, endPoint x: 741, endPoint y: 150, distance: 377.6
click at [741, 235] on span "Bristol Is Open (BiO) is a joint venture between Bristol City Council and the U…" at bounding box center [523, 252] width 520 height 34
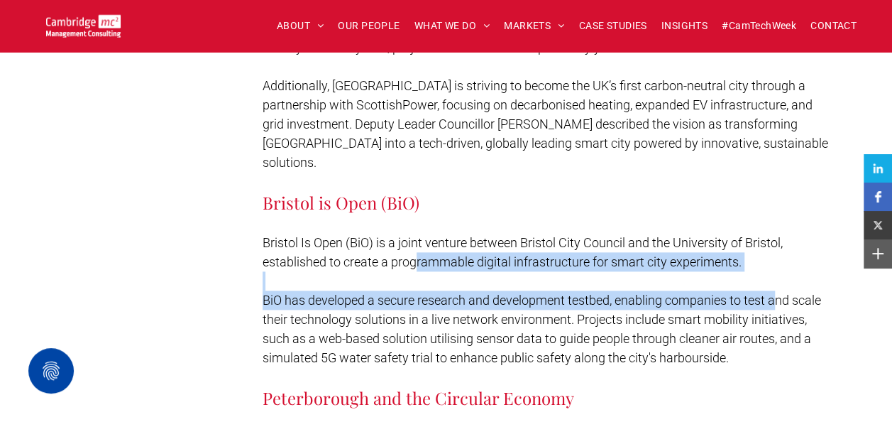
drag, startPoint x: 419, startPoint y: 176, endPoint x: 778, endPoint y: 210, distance: 360.7
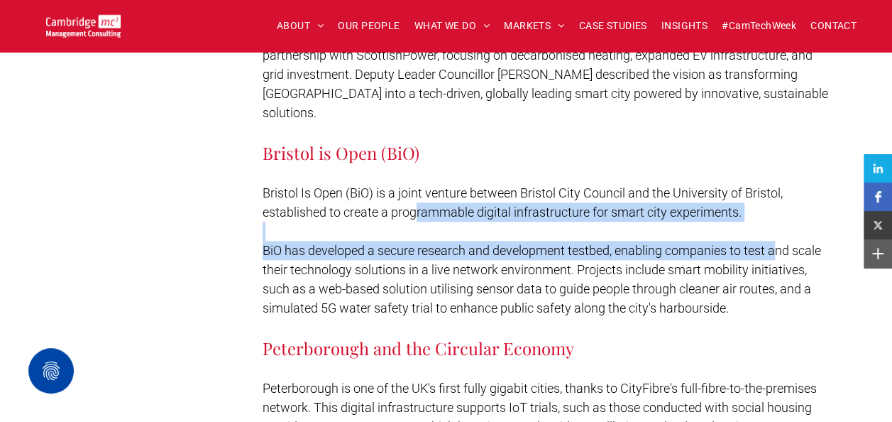
scroll to position [3549, 0]
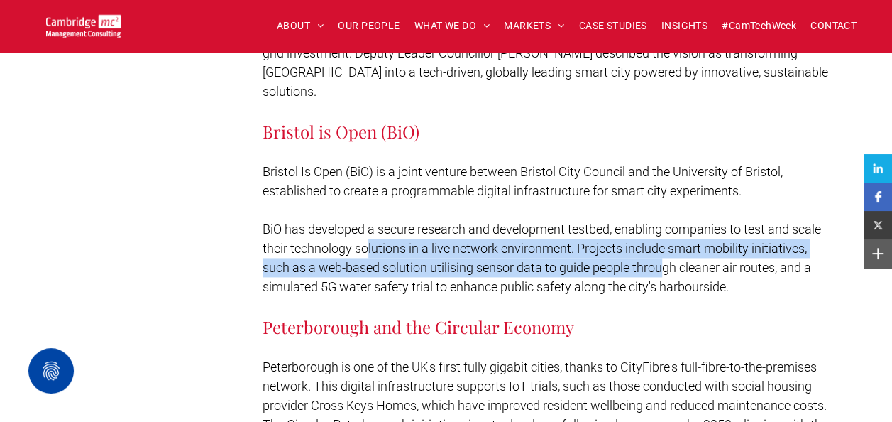
drag, startPoint x: 368, startPoint y: 165, endPoint x: 663, endPoint y: 175, distance: 295.4
click at [663, 221] on span "BiO has developed a secure research and development testbed, enabling companies…" at bounding box center [542, 257] width 559 height 72
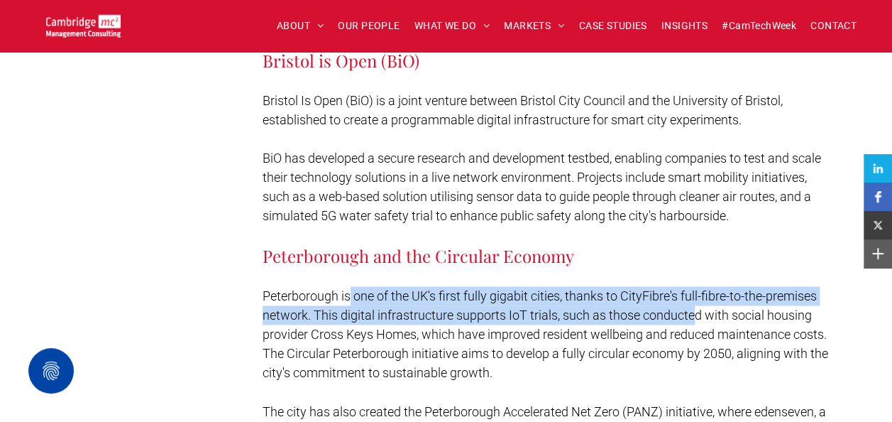
drag, startPoint x: 349, startPoint y: 212, endPoint x: 697, endPoint y: 230, distance: 348.3
click at [697, 288] on span "Peterborough is one of the UK's first fully gigabit cities, thanks to CityFibre…" at bounding box center [546, 334] width 566 height 92
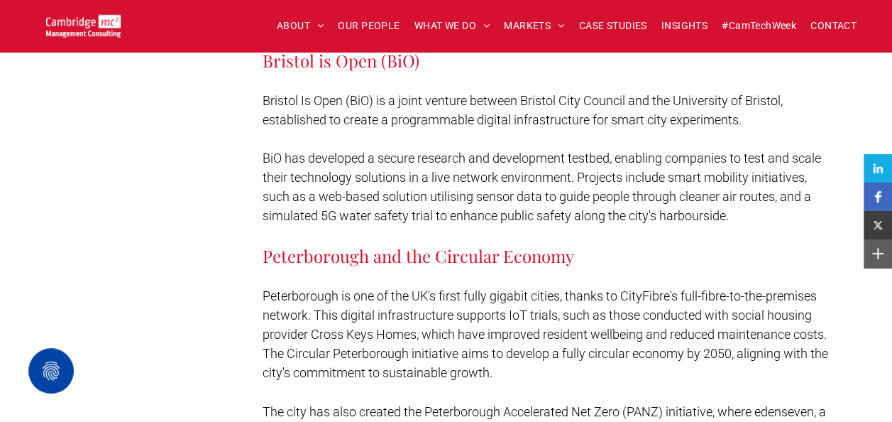
click at [397, 288] on span "Peterborough is one of the UK's first fully gigabit cities, thanks to CityFibre…" at bounding box center [546, 334] width 566 height 92
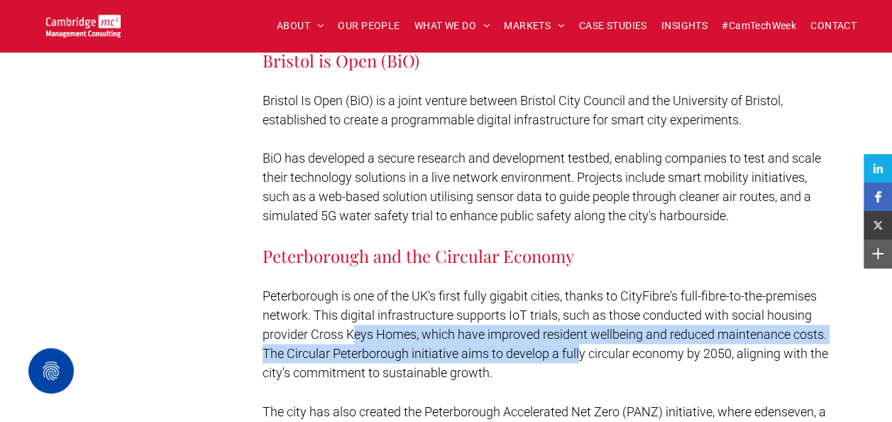
drag, startPoint x: 353, startPoint y: 245, endPoint x: 578, endPoint y: 274, distance: 226.9
click at [578, 286] on p "Peterborough is one of the UK's first fully gigabit cities, thanks to CityFibre…" at bounding box center [550, 334] width 574 height 96
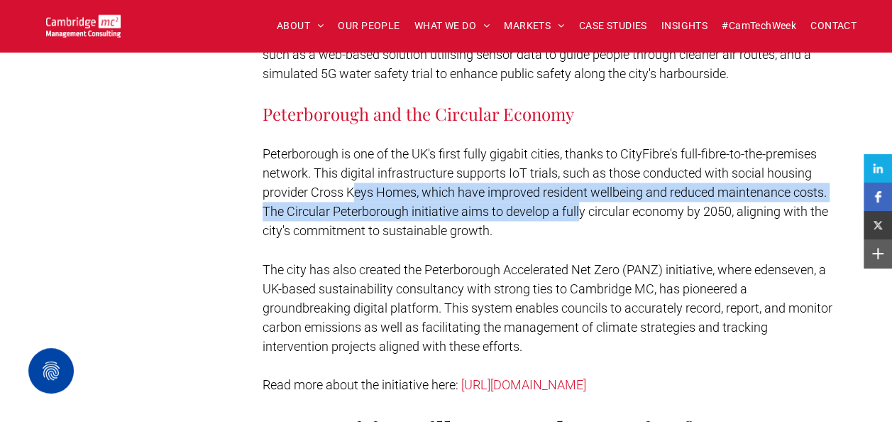
scroll to position [3833, 0]
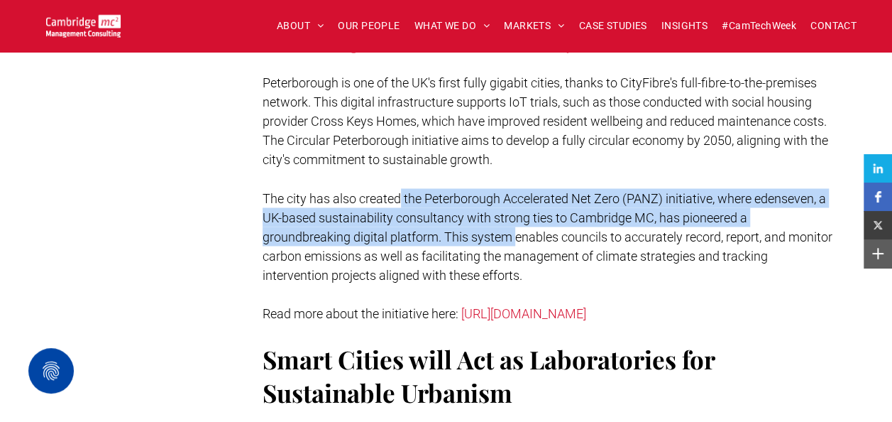
drag, startPoint x: 399, startPoint y: 113, endPoint x: 515, endPoint y: 148, distance: 121.5
click at [515, 190] on span "The city has also created the Peterborough Accelerated Net Zero (PANZ) initiati…" at bounding box center [548, 236] width 570 height 92
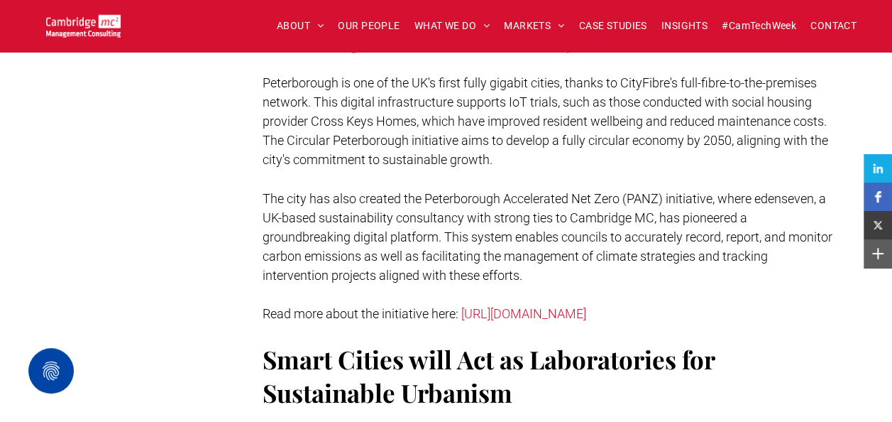
drag, startPoint x: 515, startPoint y: 148, endPoint x: 427, endPoint y: 165, distance: 90.3
click at [427, 190] on span "The city has also created the Peterborough Accelerated Net Zero (PANZ) initiati…" at bounding box center [548, 236] width 570 height 92
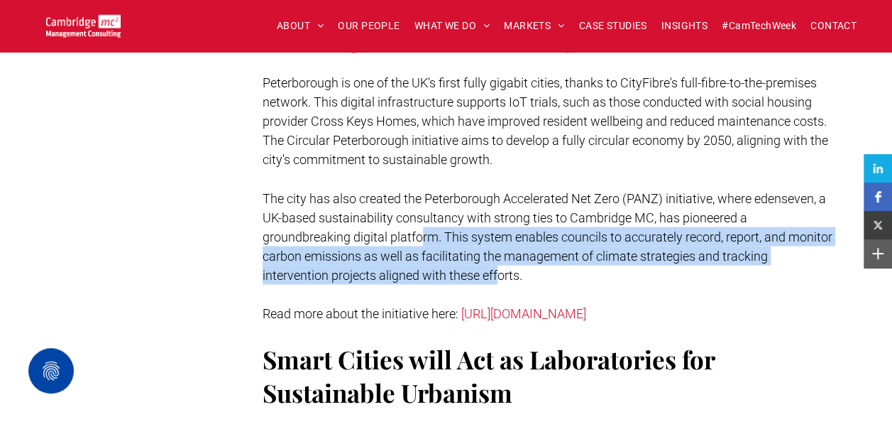
drag, startPoint x: 422, startPoint y: 148, endPoint x: 498, endPoint y: 189, distance: 87.3
click at [498, 190] on span "The city has also created the Peterborough Accelerated Net Zero (PANZ) initiati…" at bounding box center [548, 236] width 570 height 92
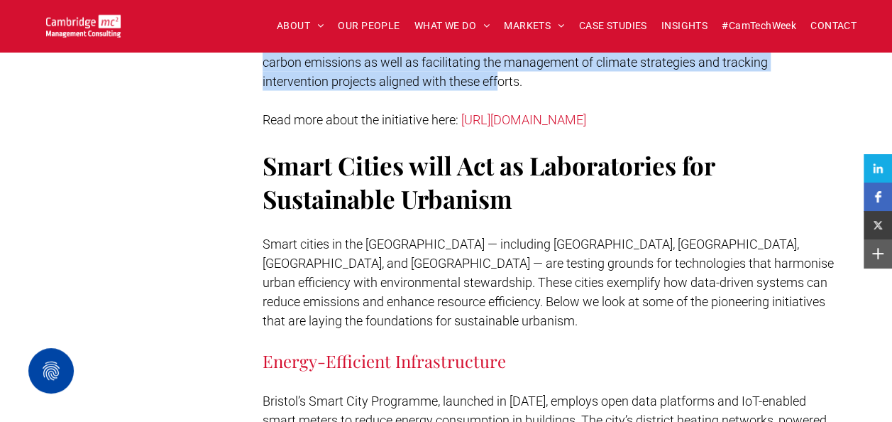
scroll to position [4045, 0]
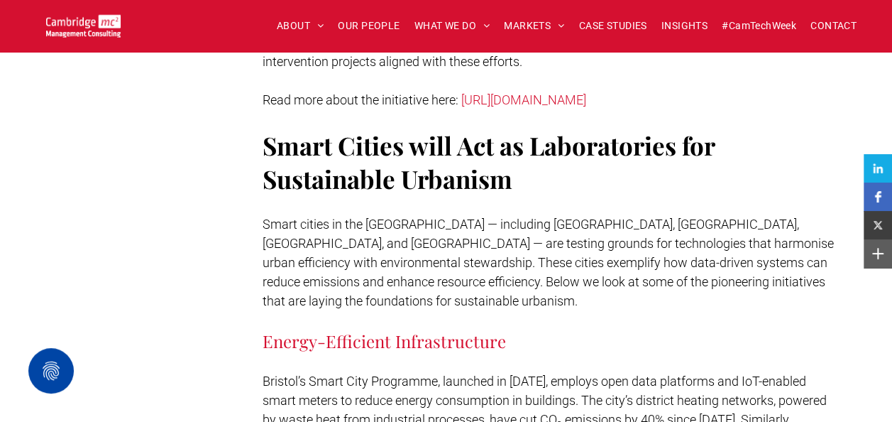
click at [362, 216] on span "Smart cities in the [GEOGRAPHIC_DATA] — including [GEOGRAPHIC_DATA], [GEOGRAPHI…" at bounding box center [548, 262] width 571 height 92
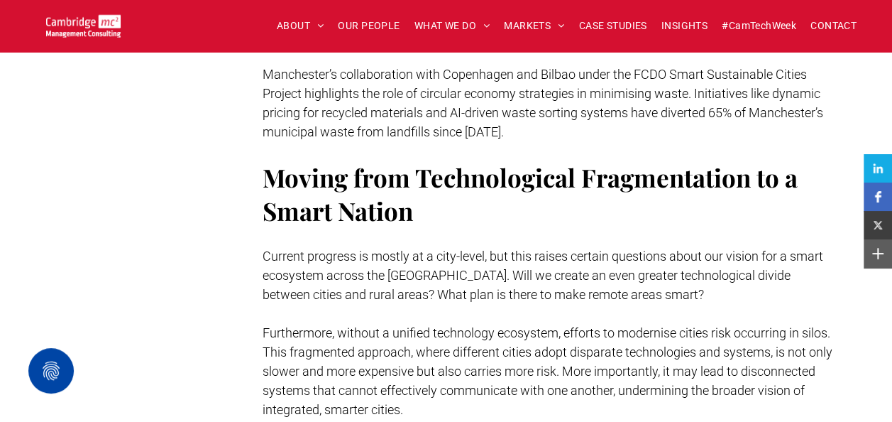
scroll to position [4684, 0]
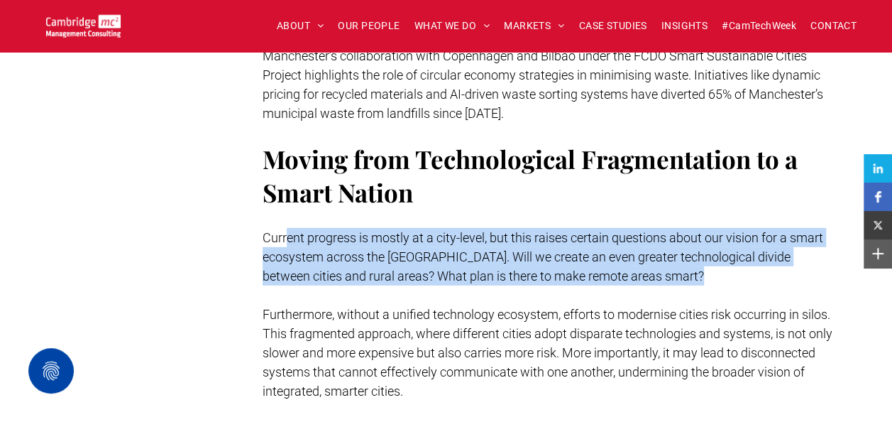
drag, startPoint x: 288, startPoint y: 156, endPoint x: 356, endPoint y: 199, distance: 79.7
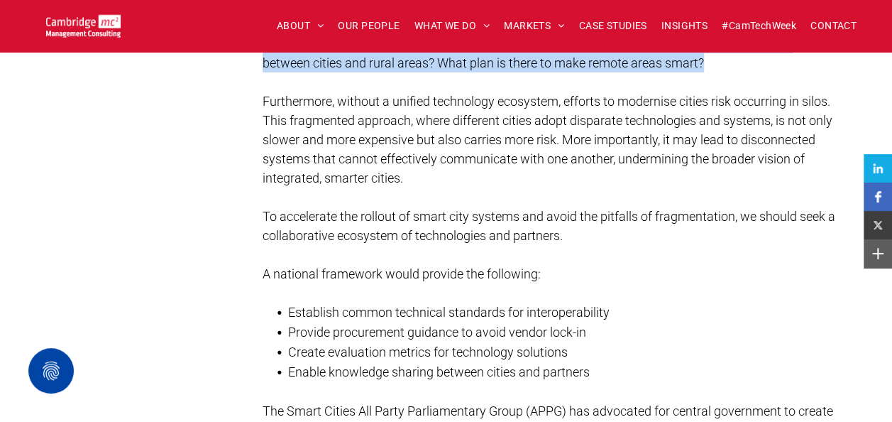
scroll to position [4968, 0]
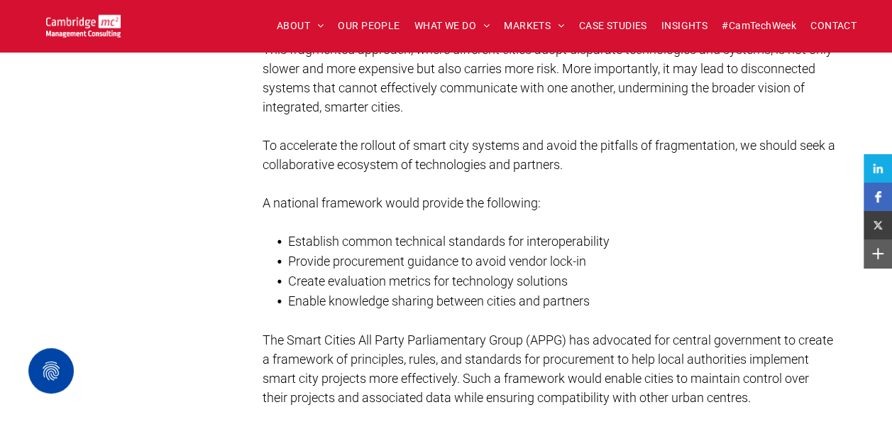
click at [351, 234] on span "Establish common technical standards for interoperability" at bounding box center [449, 241] width 322 height 15
click at [346, 253] on span "Provide procurement guidance to avoid vendor lock-in" at bounding box center [437, 260] width 298 height 15
click at [347, 253] on span "Provide procurement guidance to avoid vendor lock-in" at bounding box center [437, 260] width 298 height 15
click at [344, 273] on span "Create evaluation metrics for technology solutions" at bounding box center [428, 280] width 280 height 15
click at [339, 293] on span "Enable knowledge sharing between cities and partners" at bounding box center [439, 300] width 302 height 15
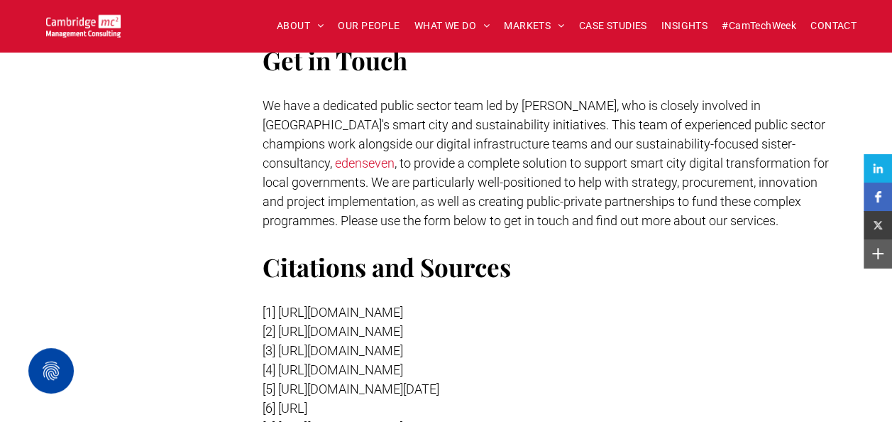
scroll to position [6601, 0]
